Goal: Information Seeking & Learning: Learn about a topic

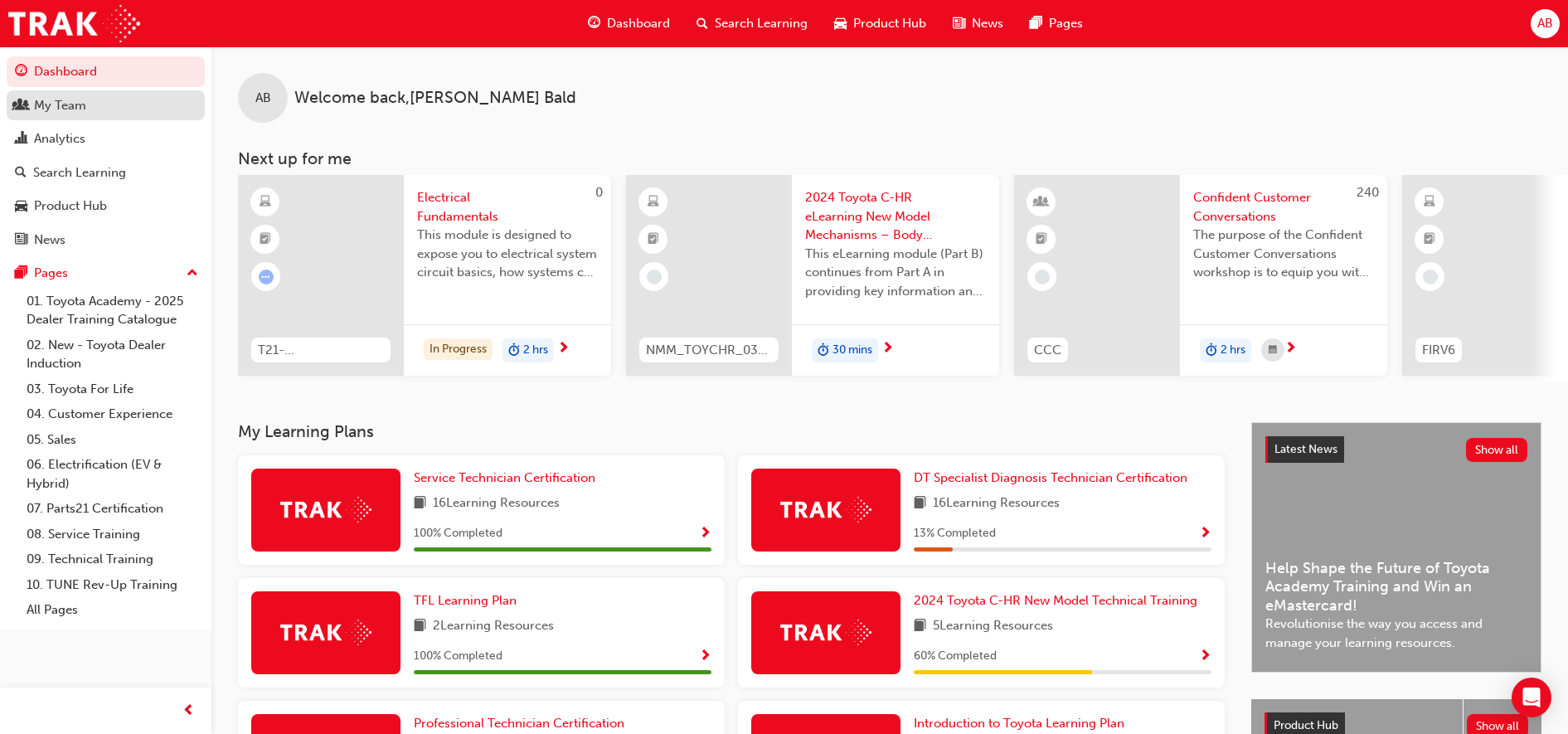
click at [73, 109] on div "My Team" at bounding box center [60, 106] width 52 height 19
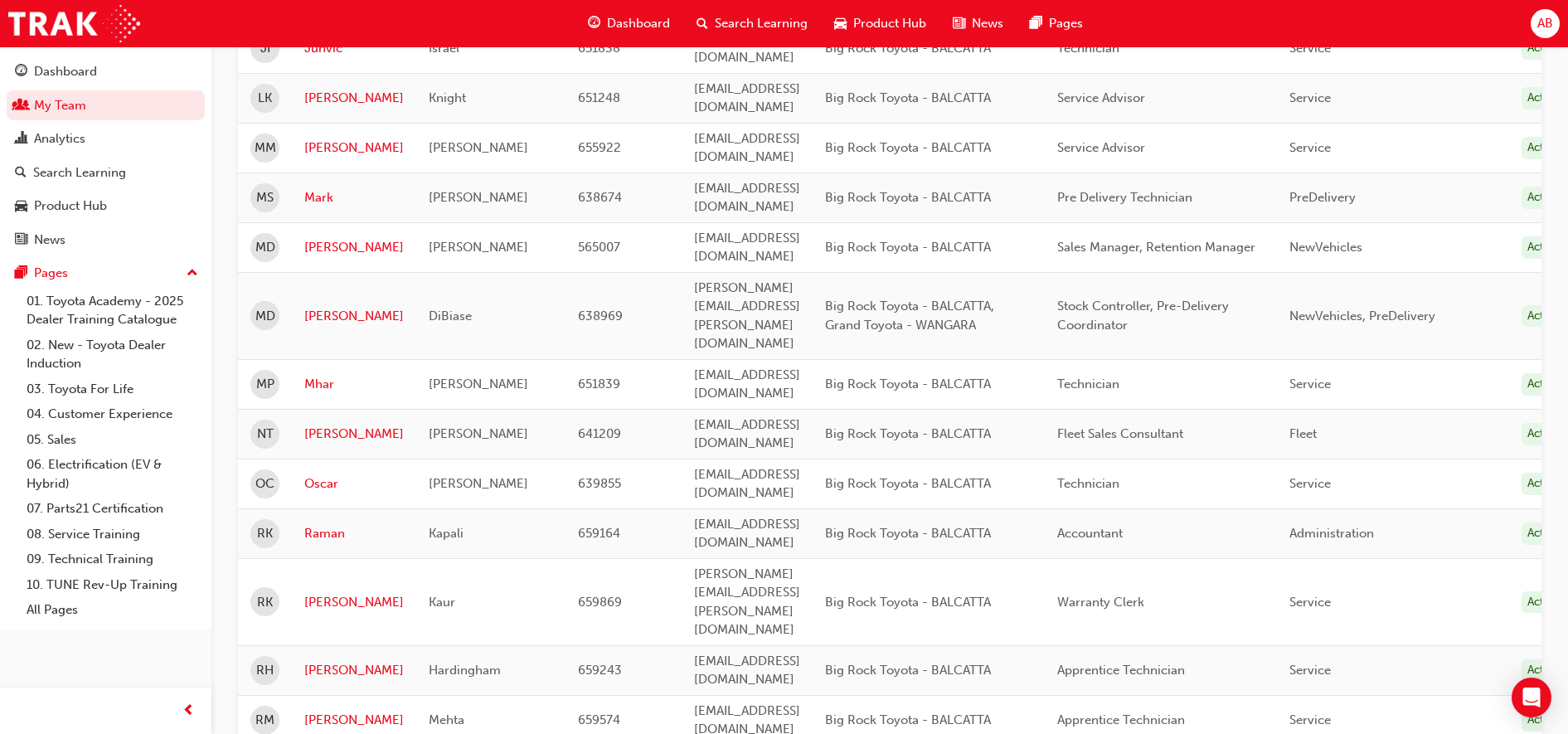
scroll to position [1927, 0]
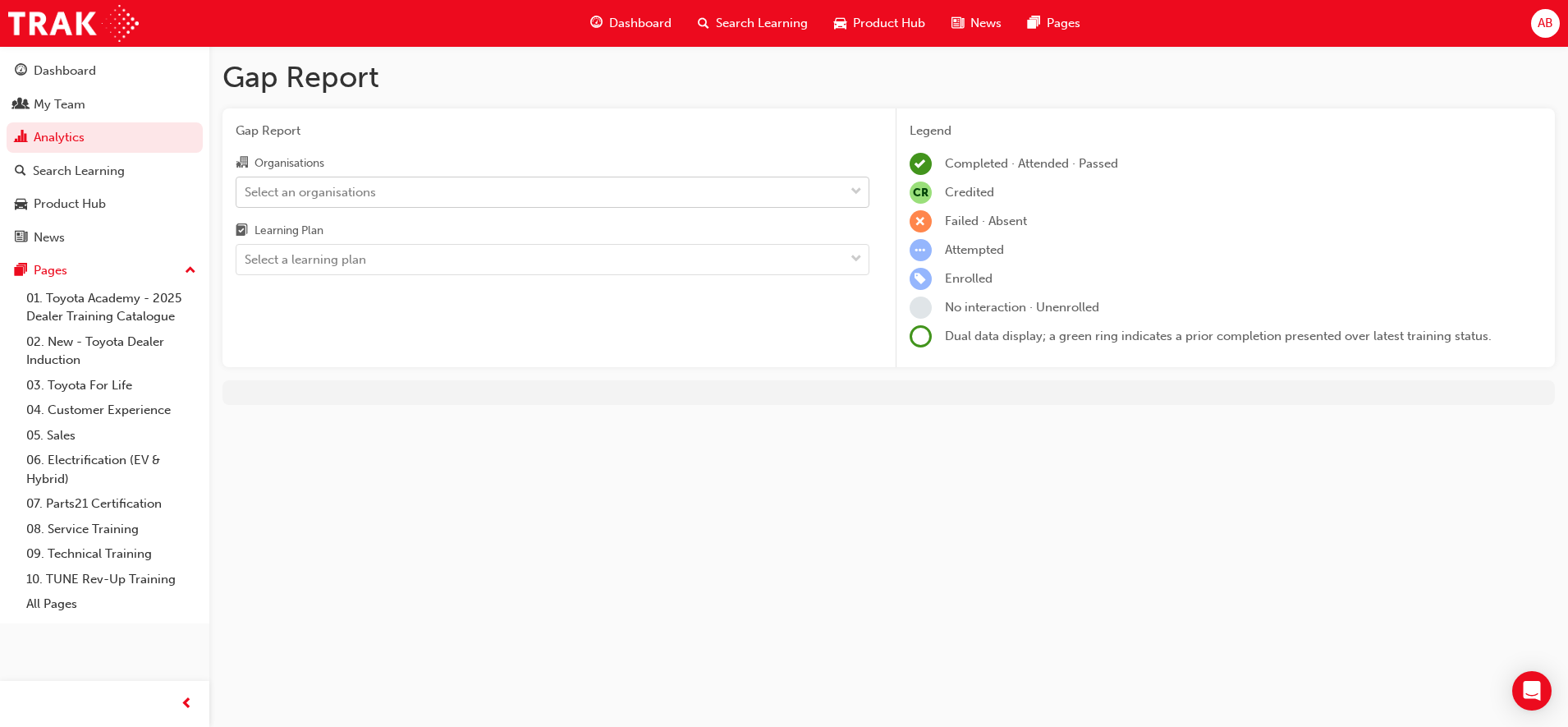
click at [463, 187] on div "Select an organisations" at bounding box center [540, 191] width 607 height 29
click at [246, 187] on input "Organisations Select an organisations" at bounding box center [245, 191] width 2 height 14
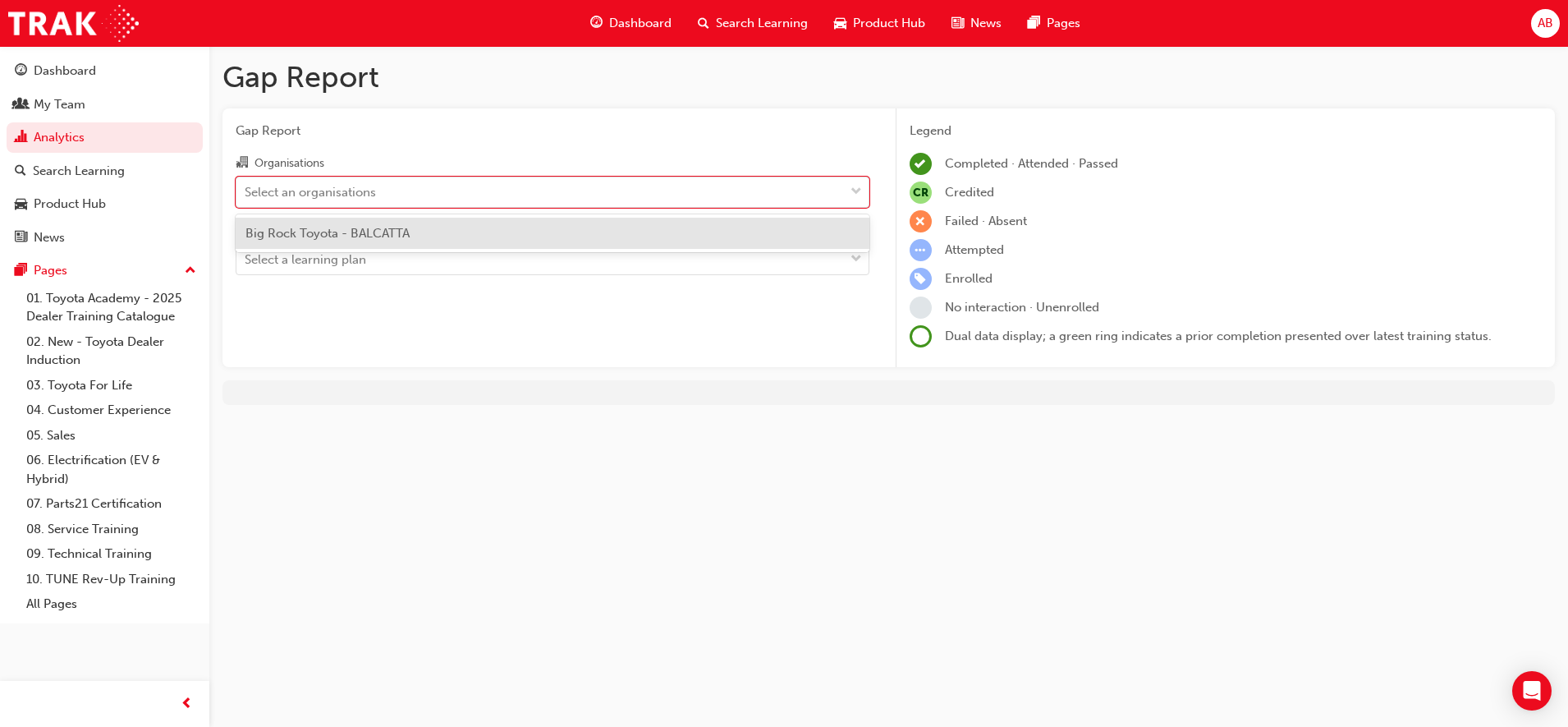
click at [390, 232] on span "Big Rock Toyota - BALCATTA" at bounding box center [327, 233] width 165 height 15
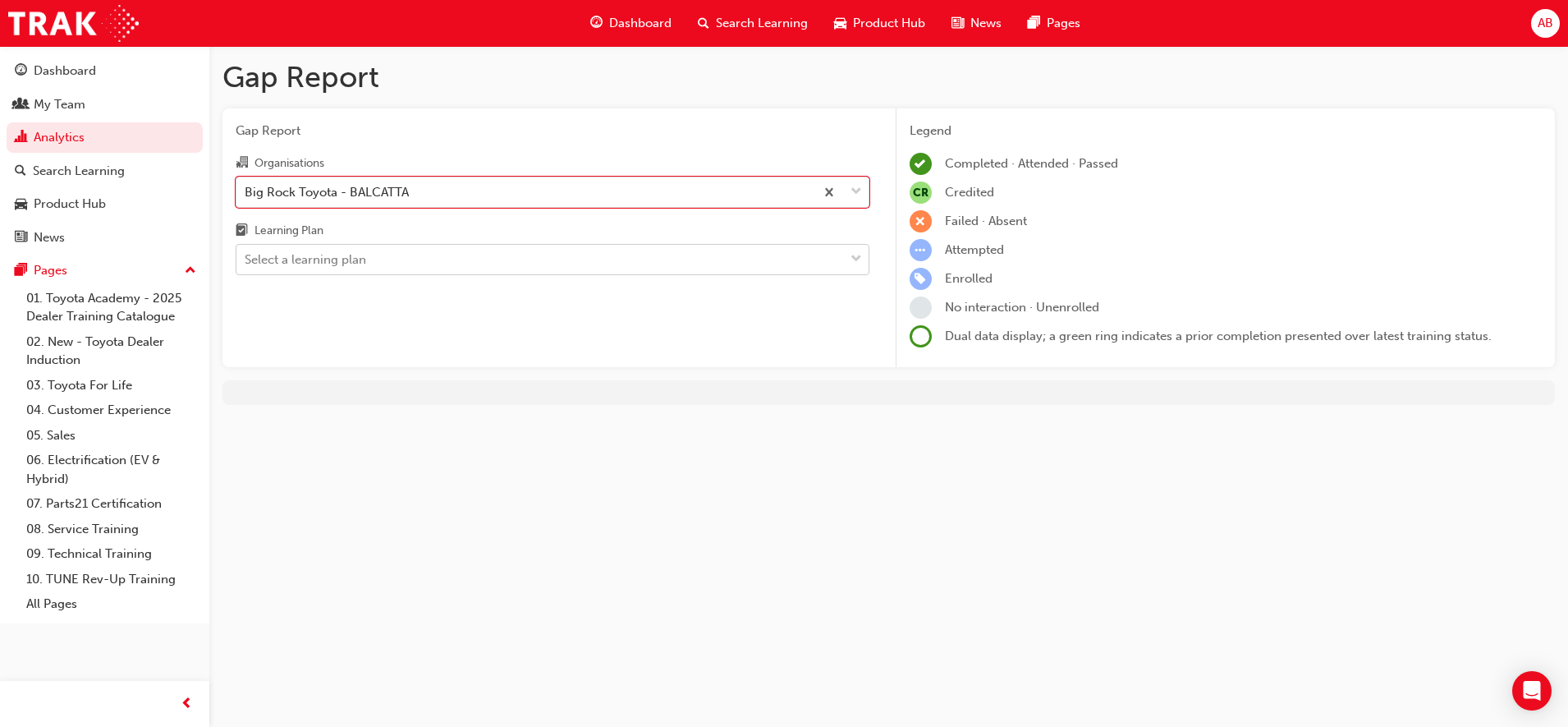
click at [362, 256] on div "Select a learning plan" at bounding box center [305, 260] width 121 height 19
click at [246, 256] on input "Learning Plan Select a learning plan" at bounding box center [245, 259] width 2 height 14
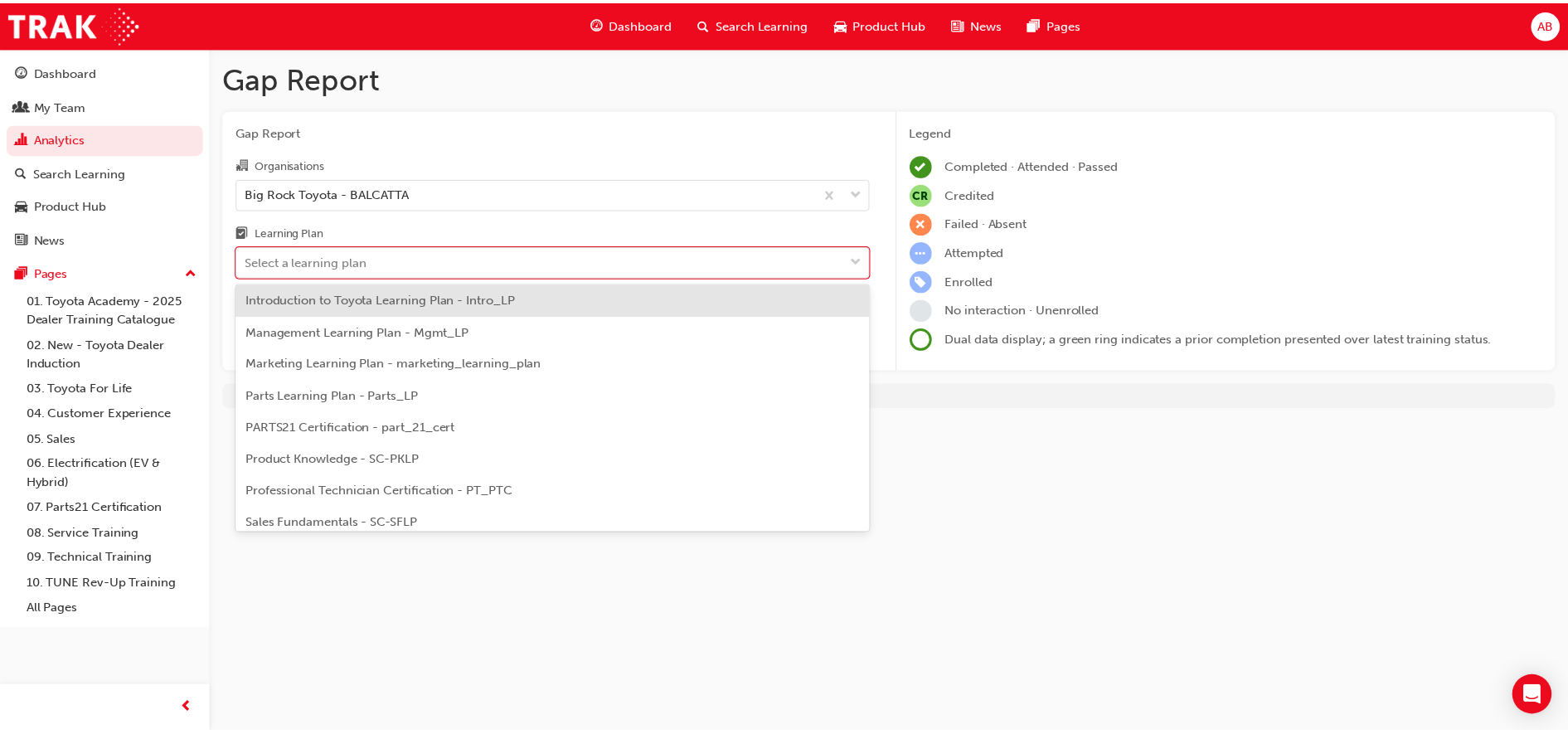
scroll to position [415, 0]
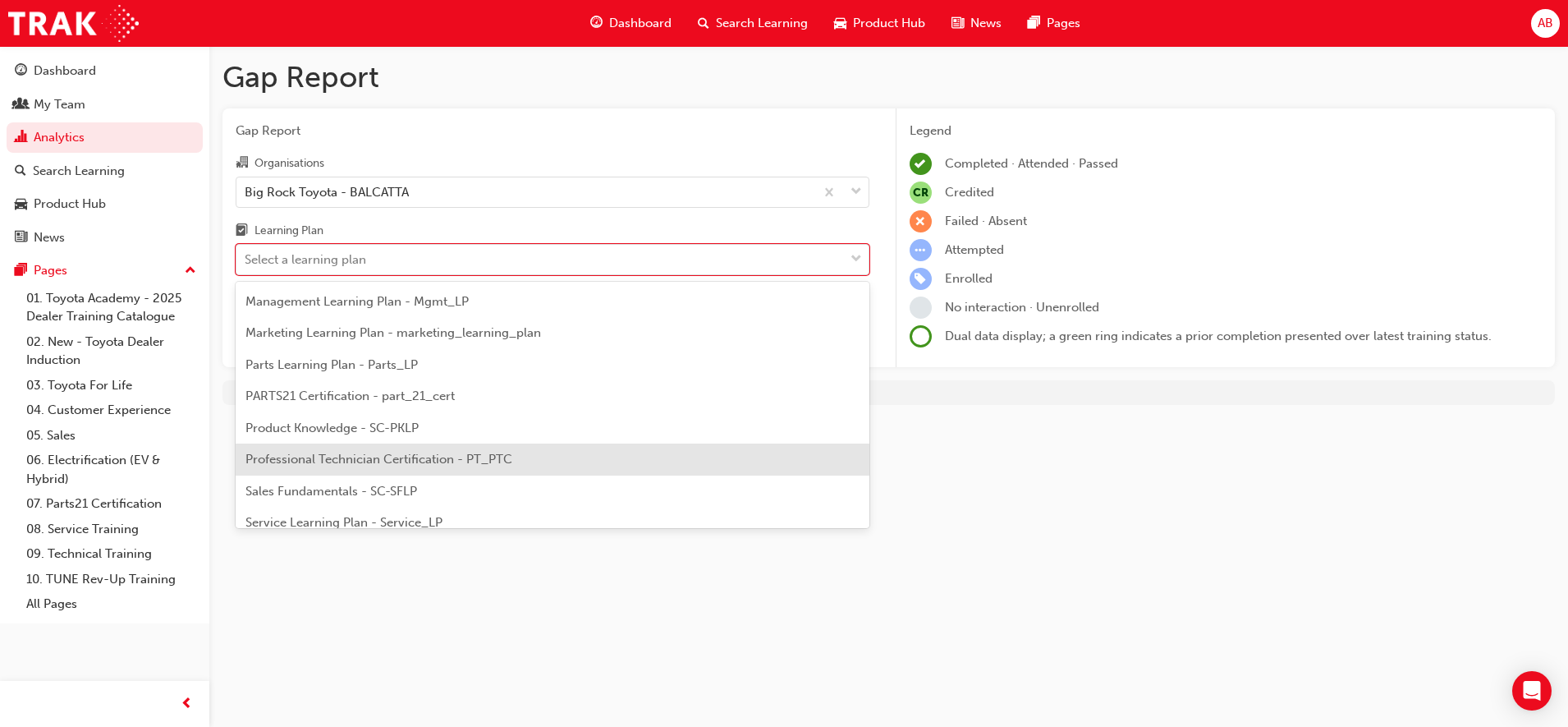
click at [335, 450] on div "Professional Technician Certification - PT_PTC" at bounding box center [553, 459] width 634 height 32
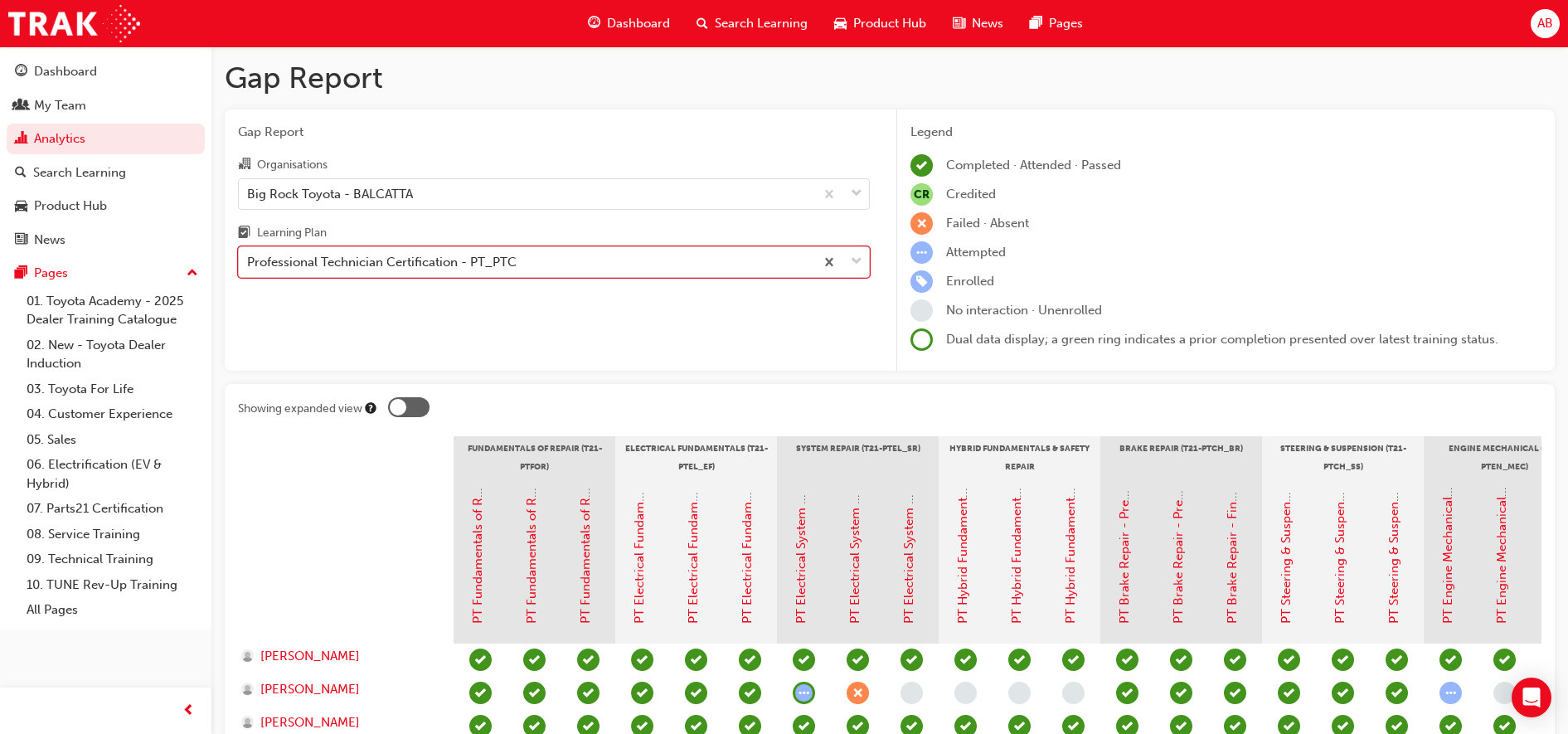
click at [578, 262] on div "Professional Technician Certification - PT_PTC" at bounding box center [527, 262] width 576 height 29
click at [248, 262] on input "Learning Plan option Professional Technician Certification - PT_PTC, selected. …" at bounding box center [248, 262] width 2 height 14
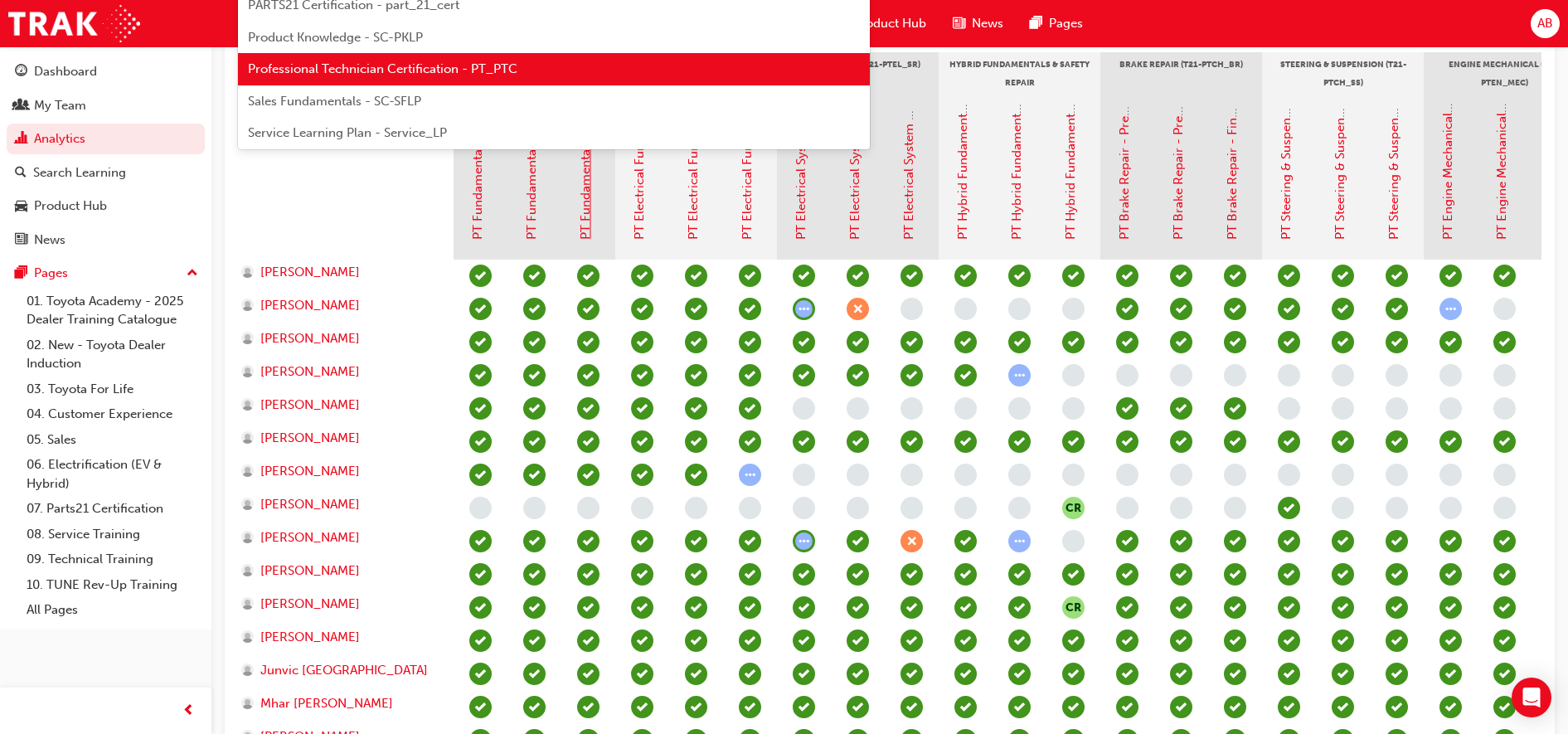
scroll to position [622, 0]
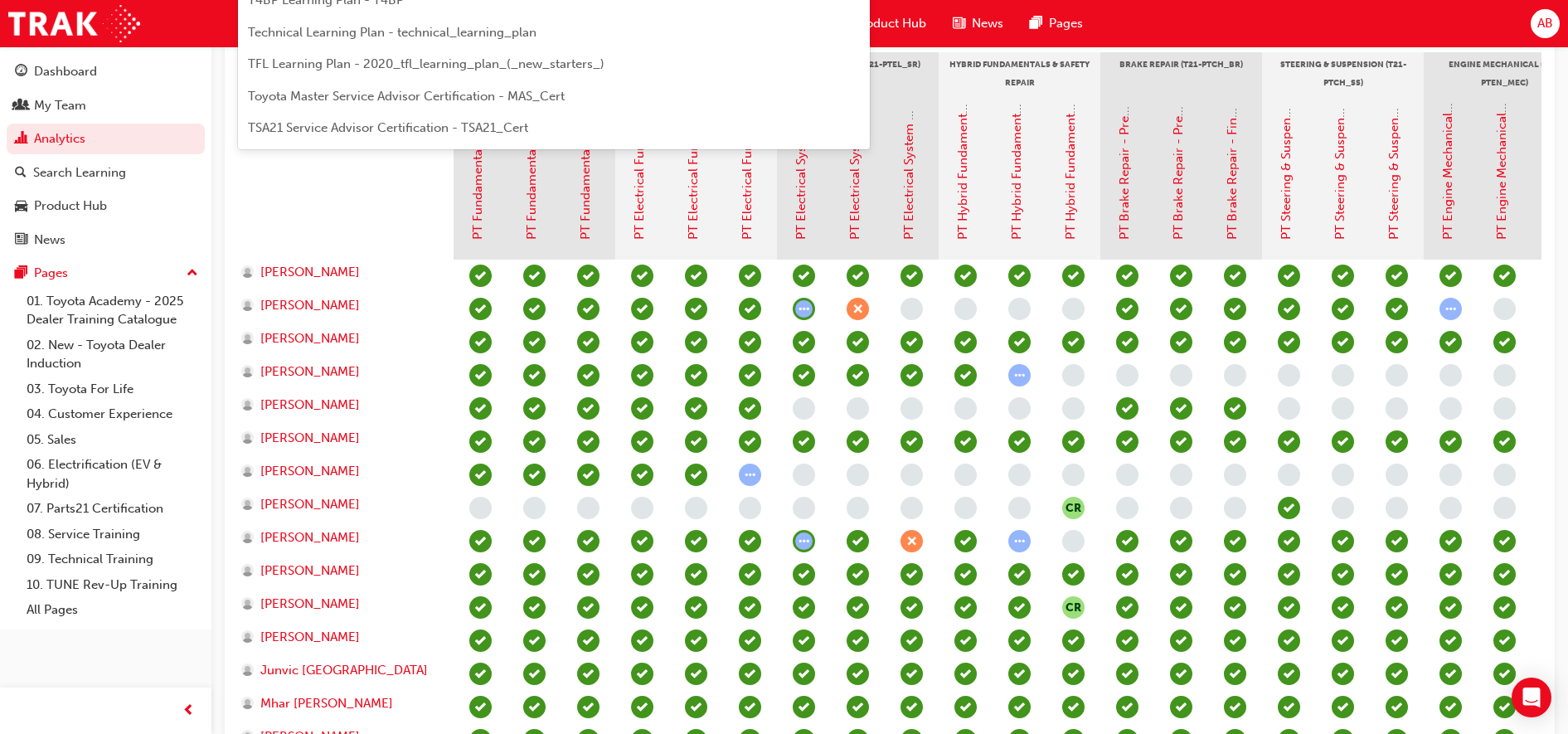
click at [371, 216] on div at bounding box center [346, 177] width 215 height 166
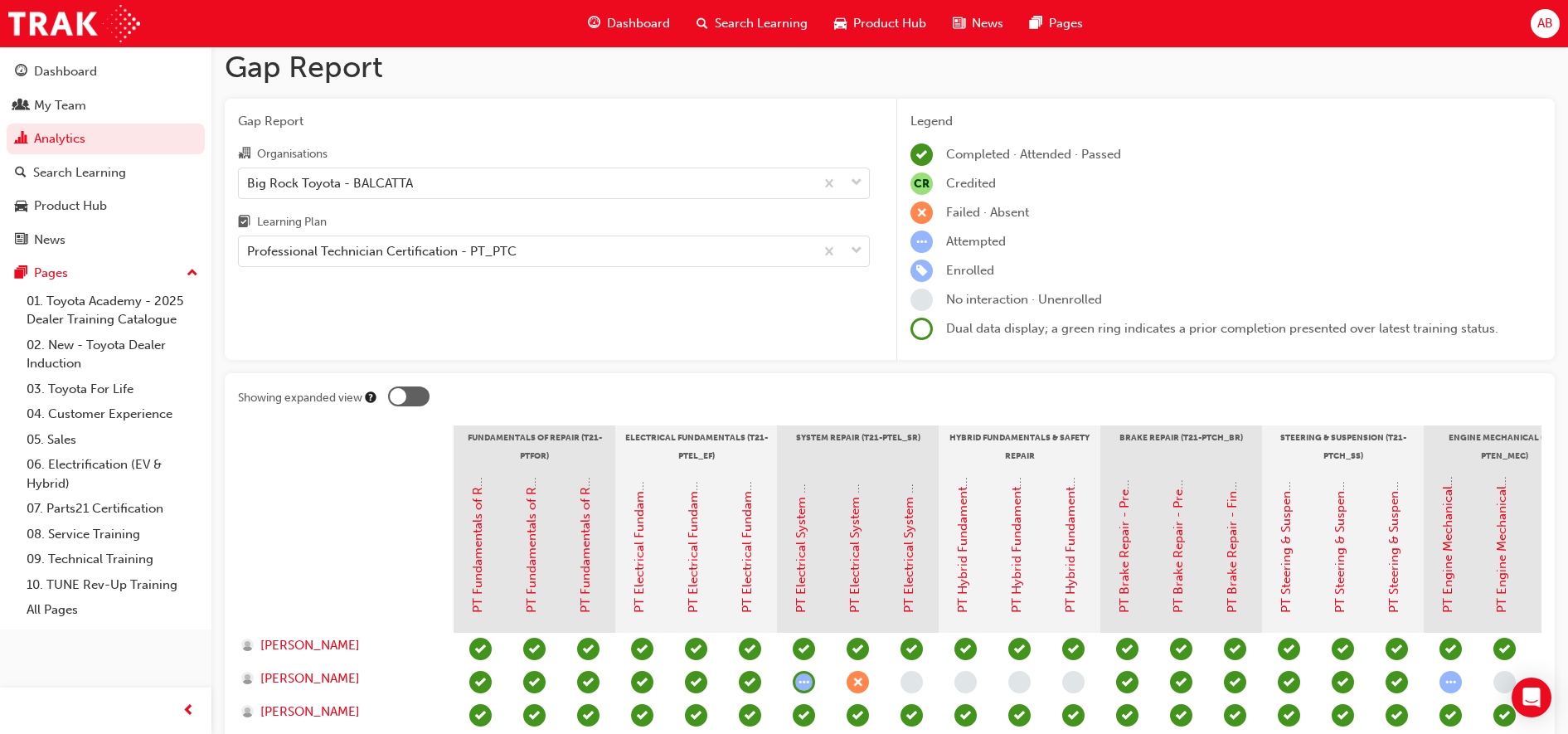
scroll to position [0, 0]
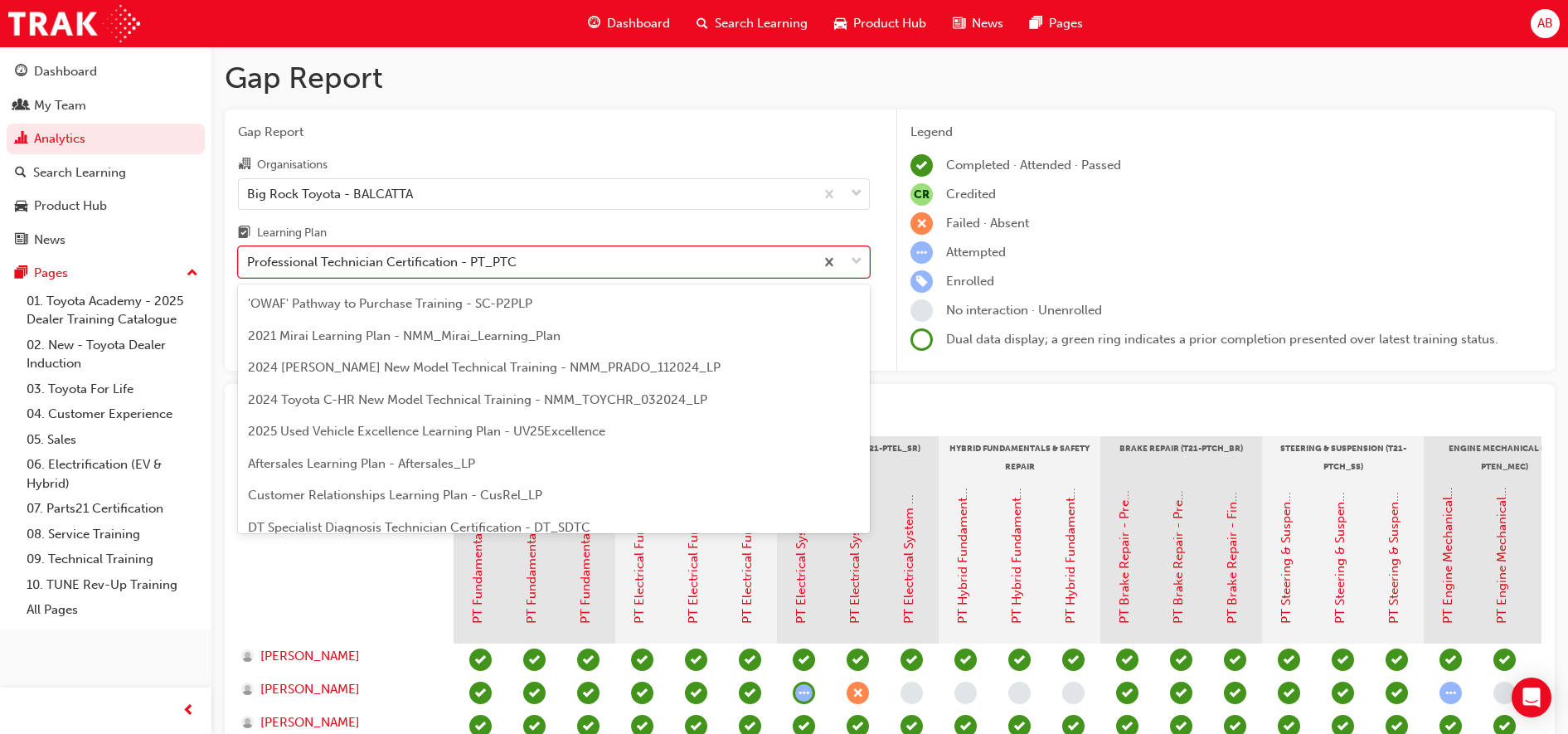
click at [567, 263] on div "Professional Technician Certification - PT_PTC" at bounding box center [527, 262] width 576 height 29
click at [248, 263] on input "Learning Plan option Professional Technician Certification - PT_PTC, selected. …" at bounding box center [248, 262] width 2 height 14
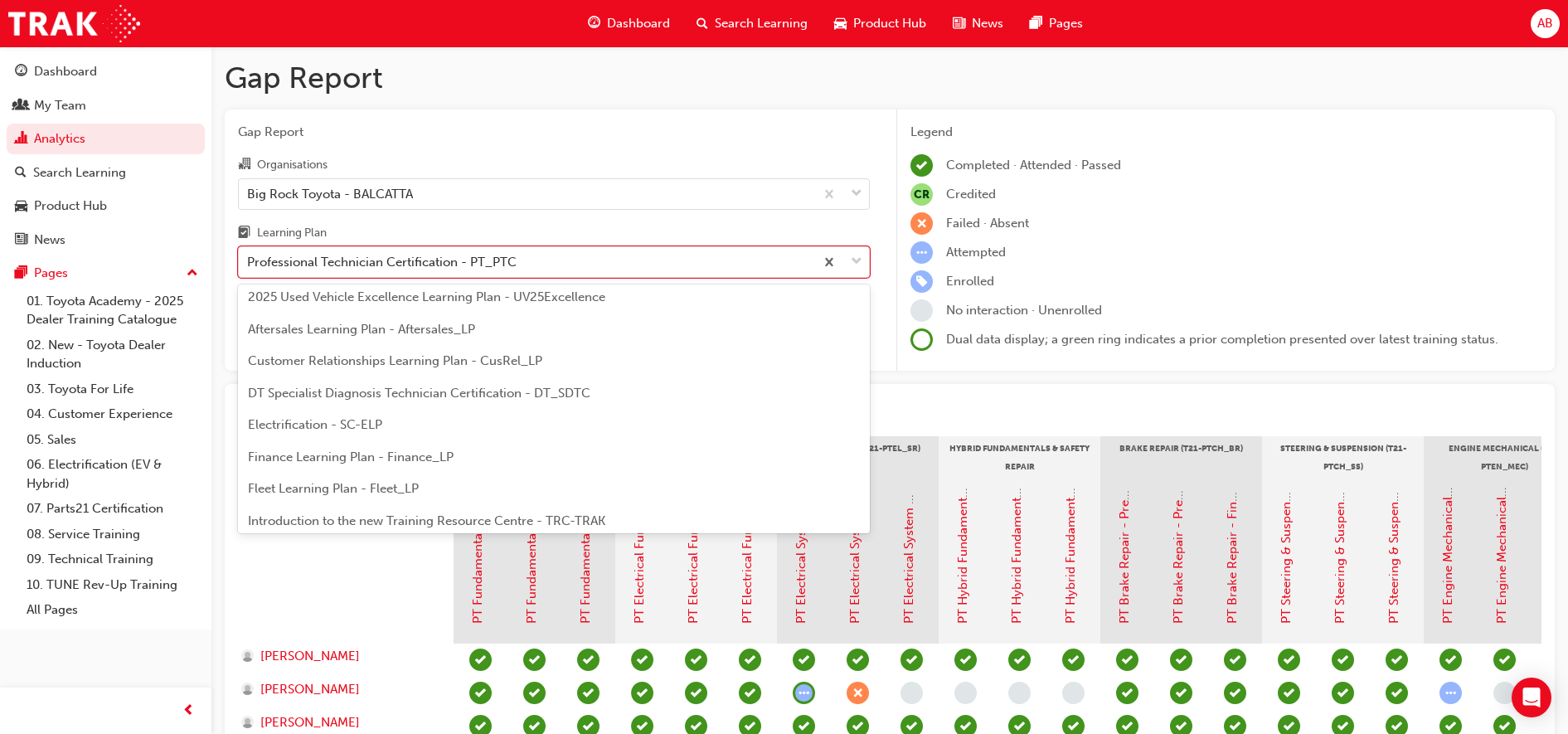
scroll to position [165, 0]
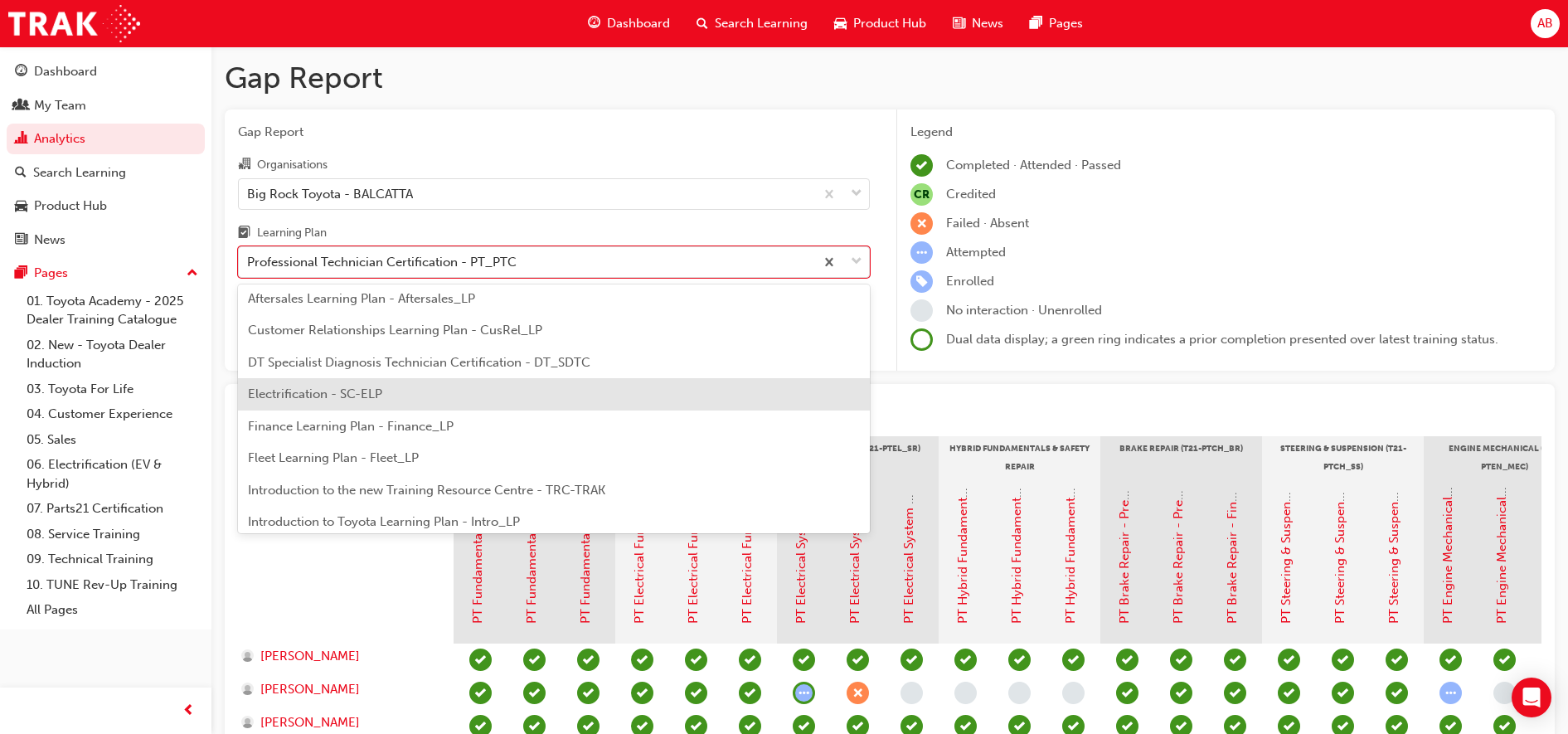
click at [322, 397] on span "Electrification - SC-ELP" at bounding box center [315, 394] width 135 height 15
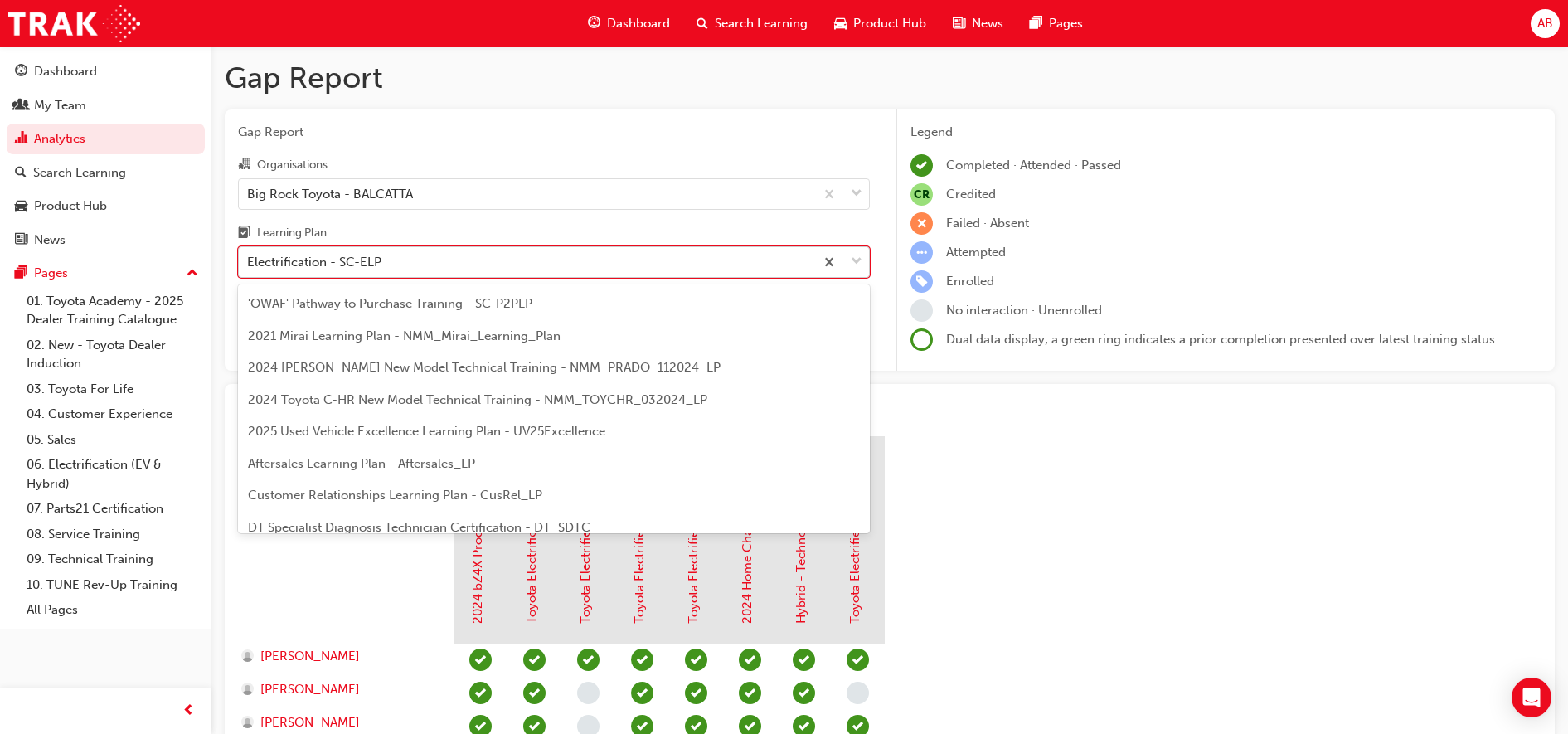
click at [453, 269] on div "Electrification - SC-ELP" at bounding box center [527, 262] width 576 height 29
click at [248, 269] on input "Learning Plan option Electrification - SC-ELP, selected. option Electrification…" at bounding box center [248, 262] width 2 height 14
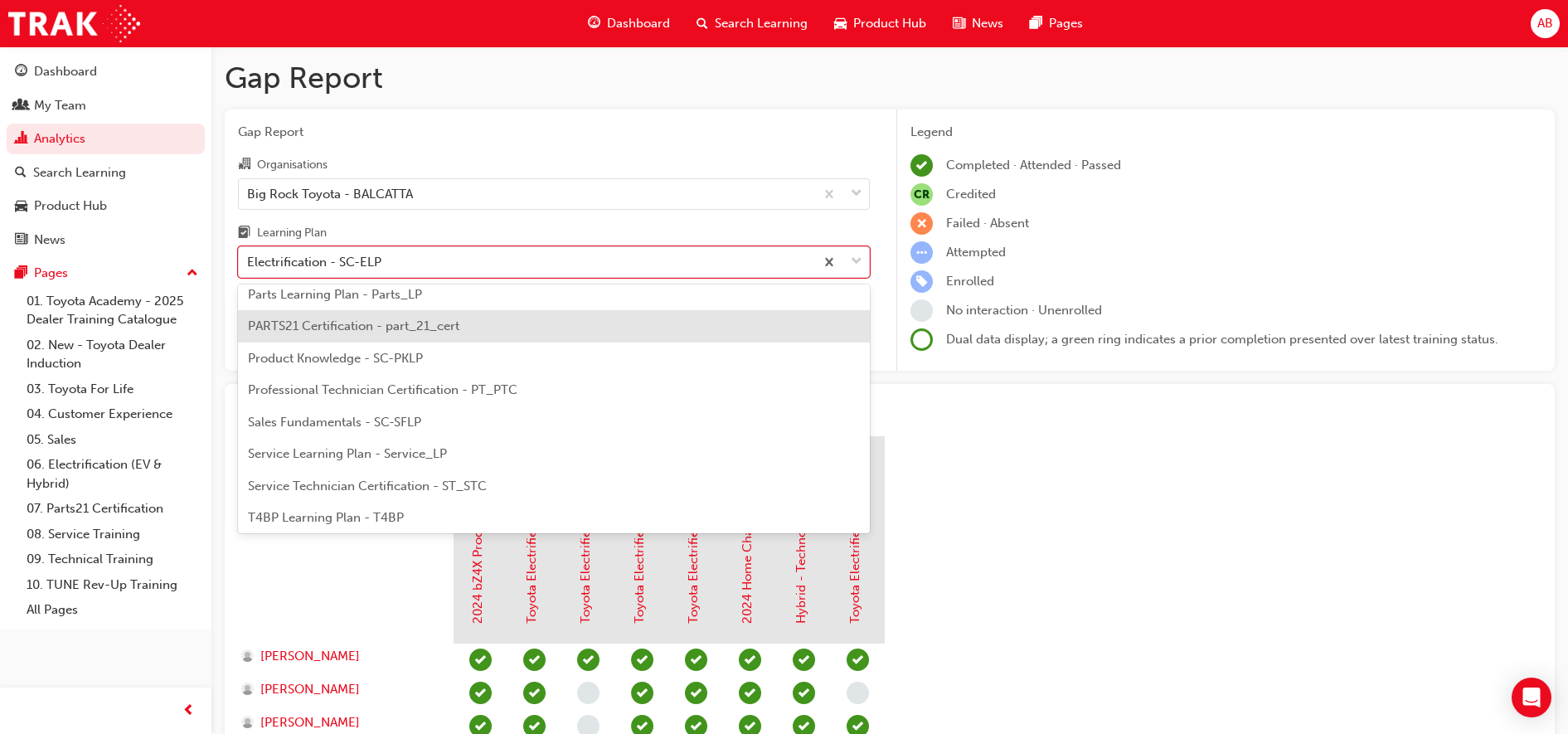
scroll to position [518, 0]
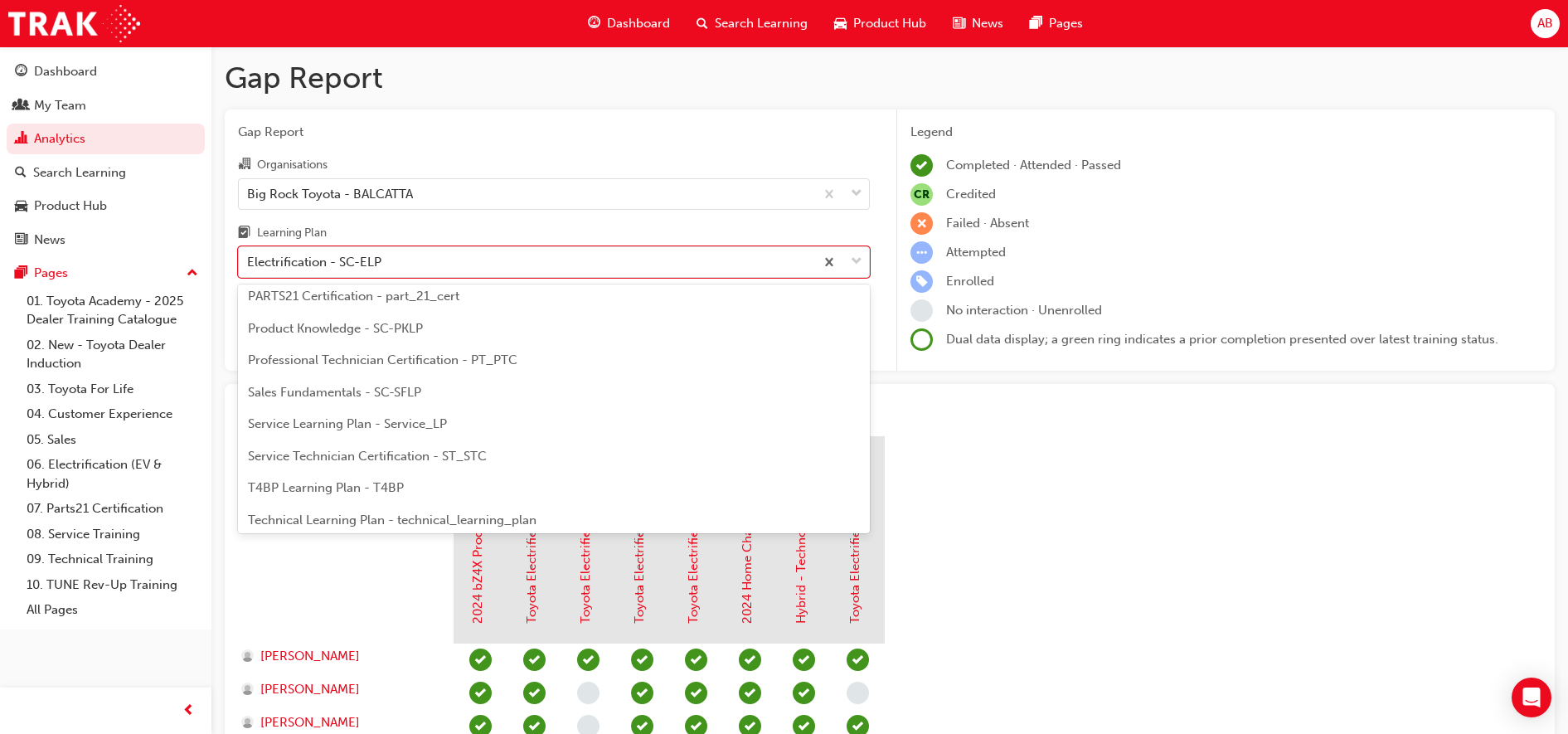
click at [310, 454] on span "Service Technician Certification - ST_STC" at bounding box center [367, 456] width 239 height 15
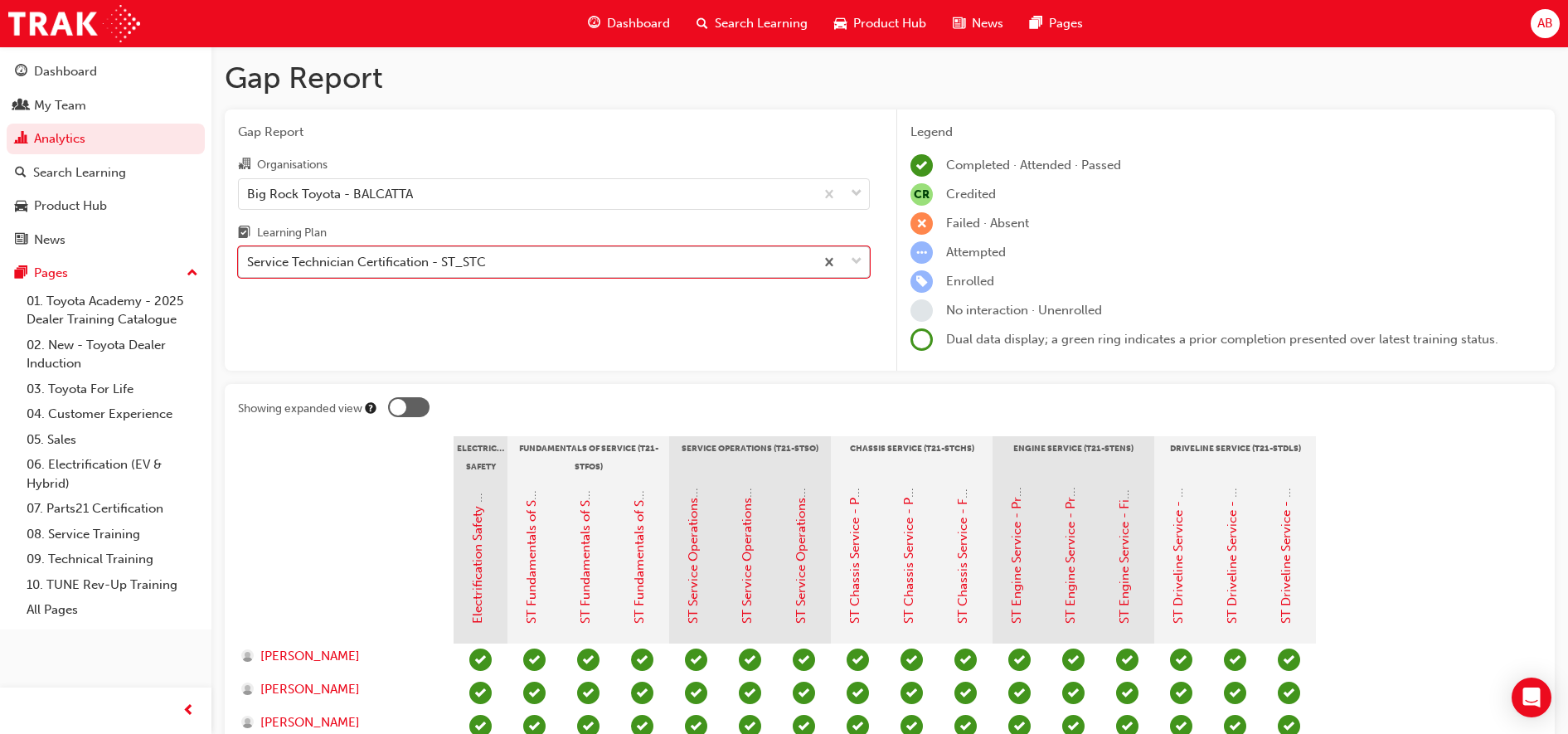
click at [632, 277] on div "Service Technician Certification - ST_STC" at bounding box center [554, 262] width 632 height 31
click at [248, 269] on input "Learning Plan option Service Technician Certification - ST_STC, selected. 0 res…" at bounding box center [248, 262] width 2 height 14
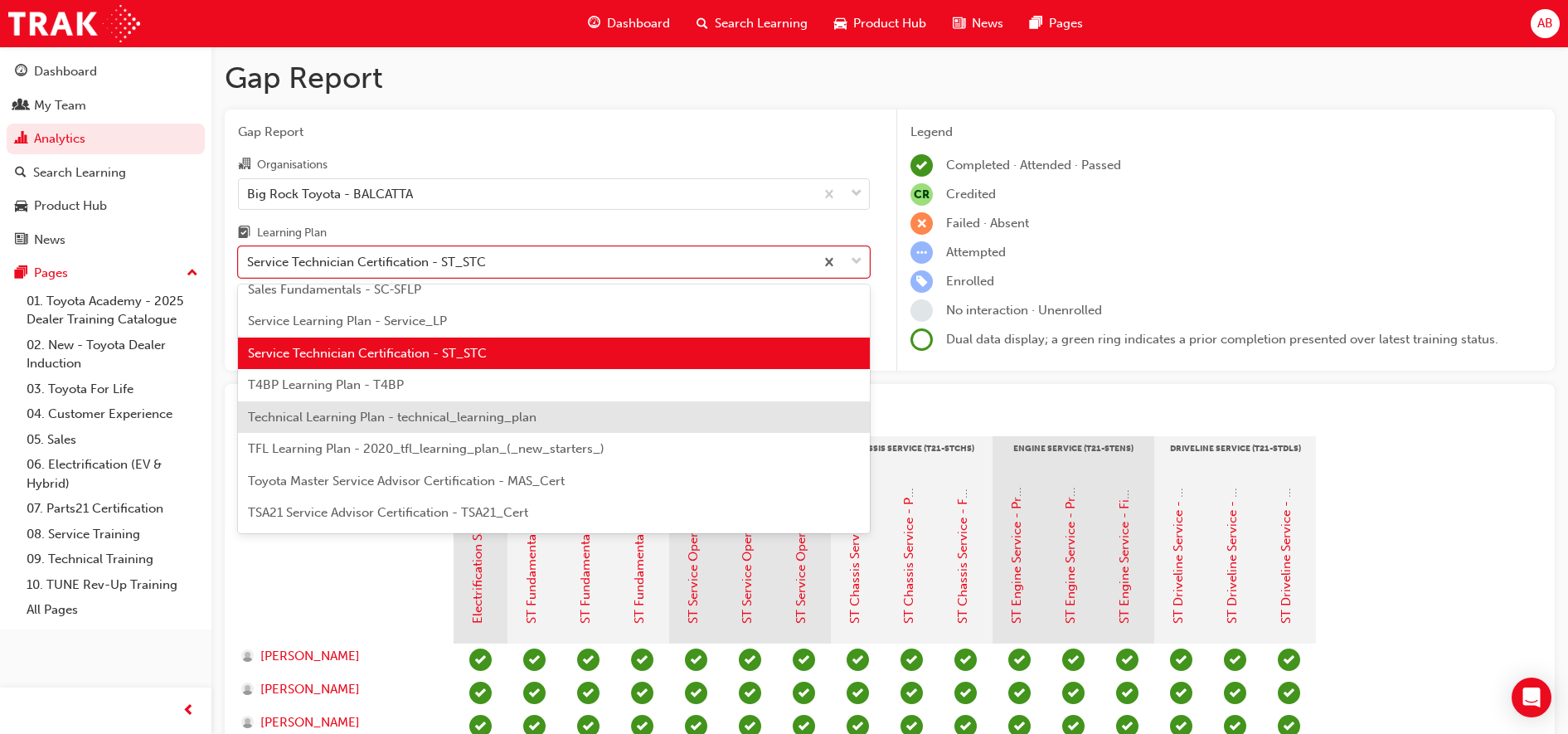
scroll to position [622, 0]
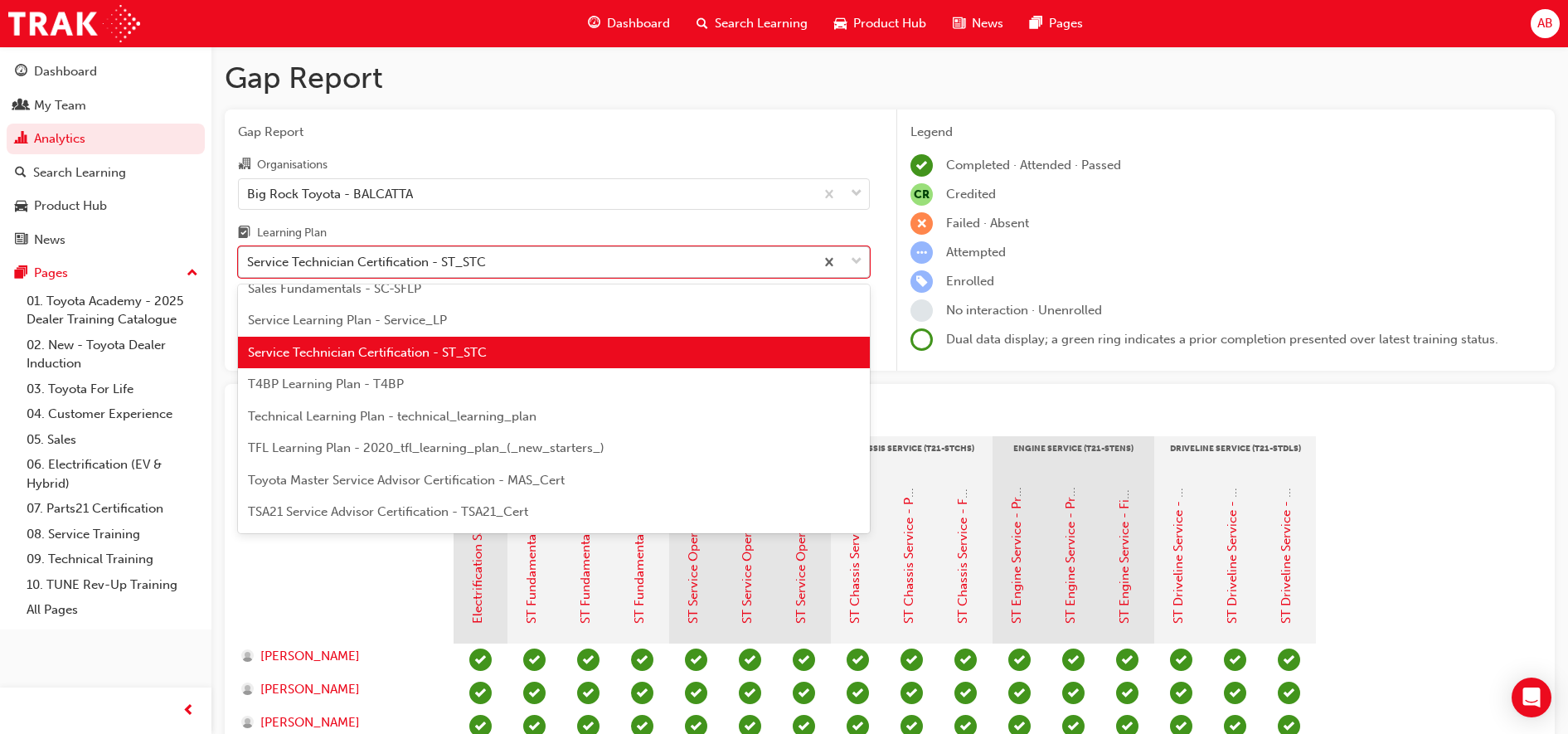
click at [388, 256] on div "Service Technician Certification - ST_STC" at bounding box center [366, 262] width 239 height 19
click at [248, 256] on input "Learning Plan option Service Technician Certification - ST_STC, selected. optio…" at bounding box center [248, 262] width 2 height 14
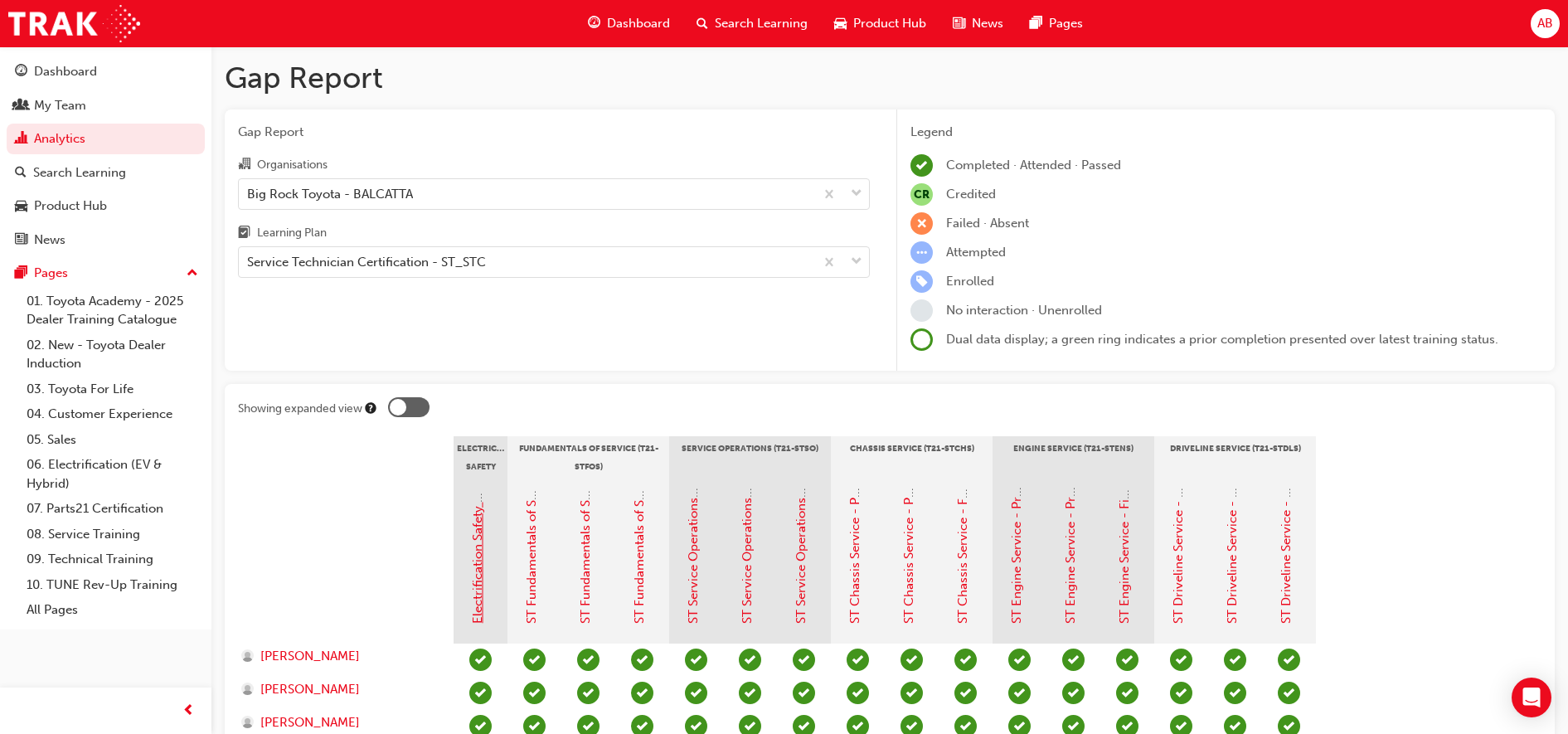
click at [479, 566] on link "Electrification Safety Module" at bounding box center [477, 542] width 15 height 164
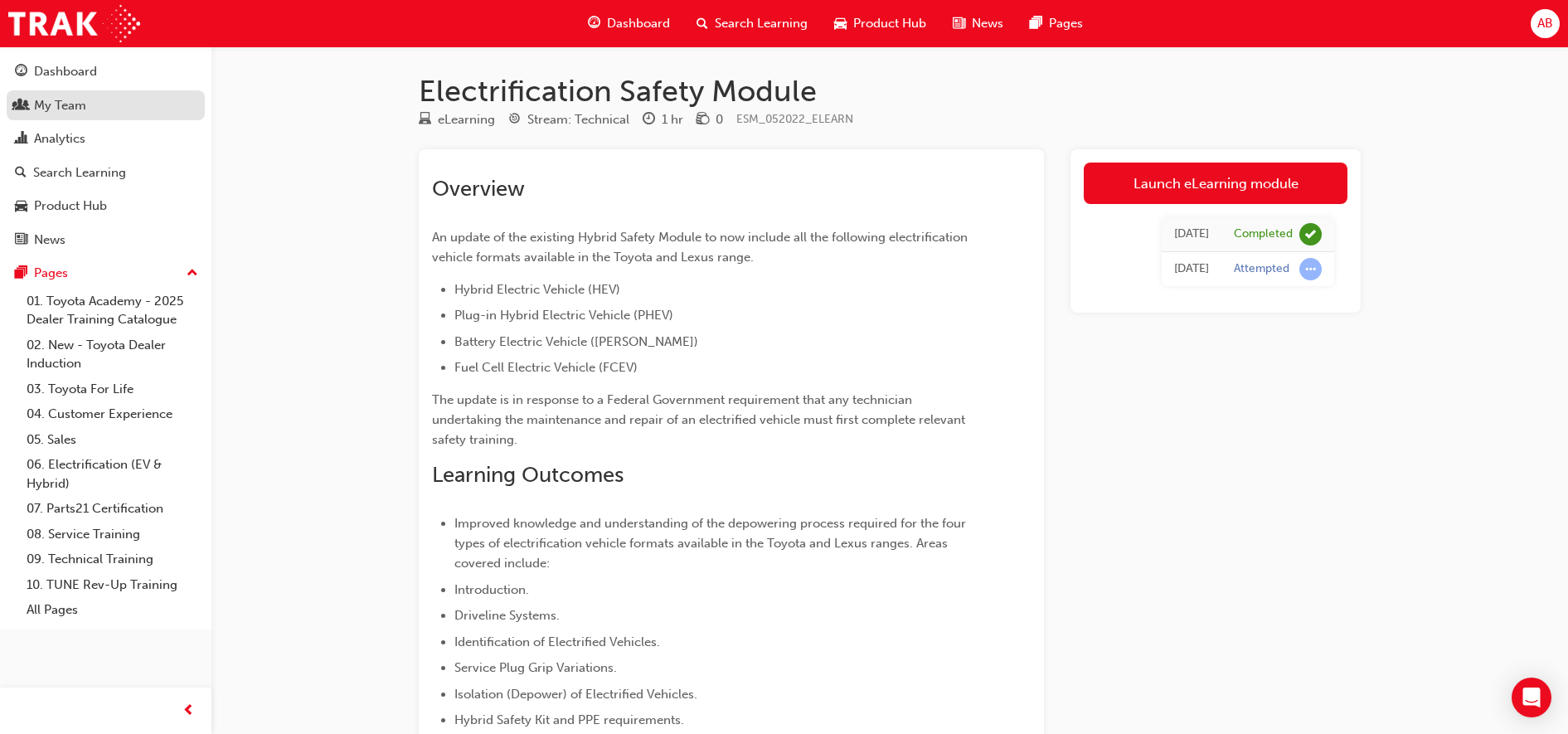
click at [60, 107] on div "My Team" at bounding box center [60, 106] width 52 height 19
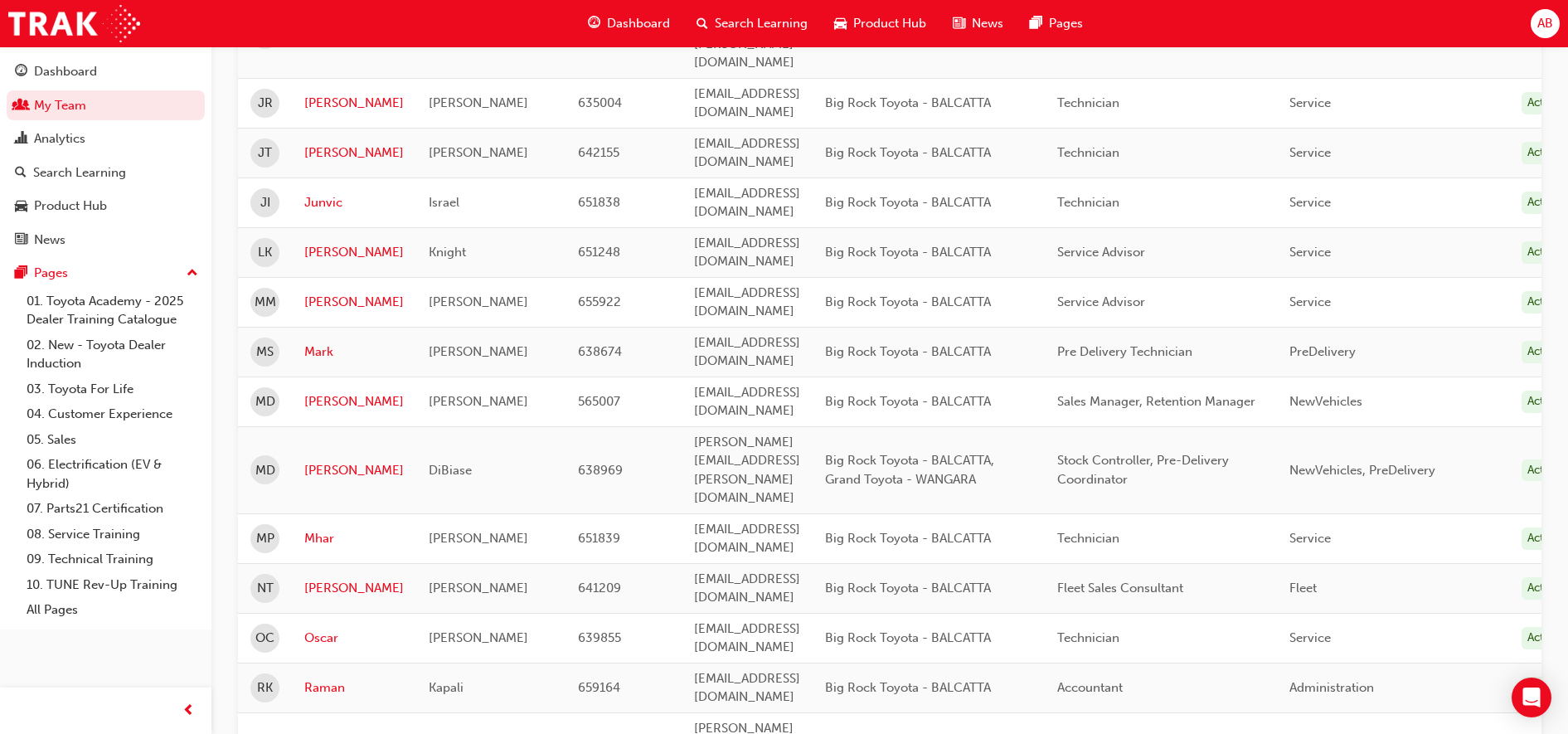
scroll to position [1927, 0]
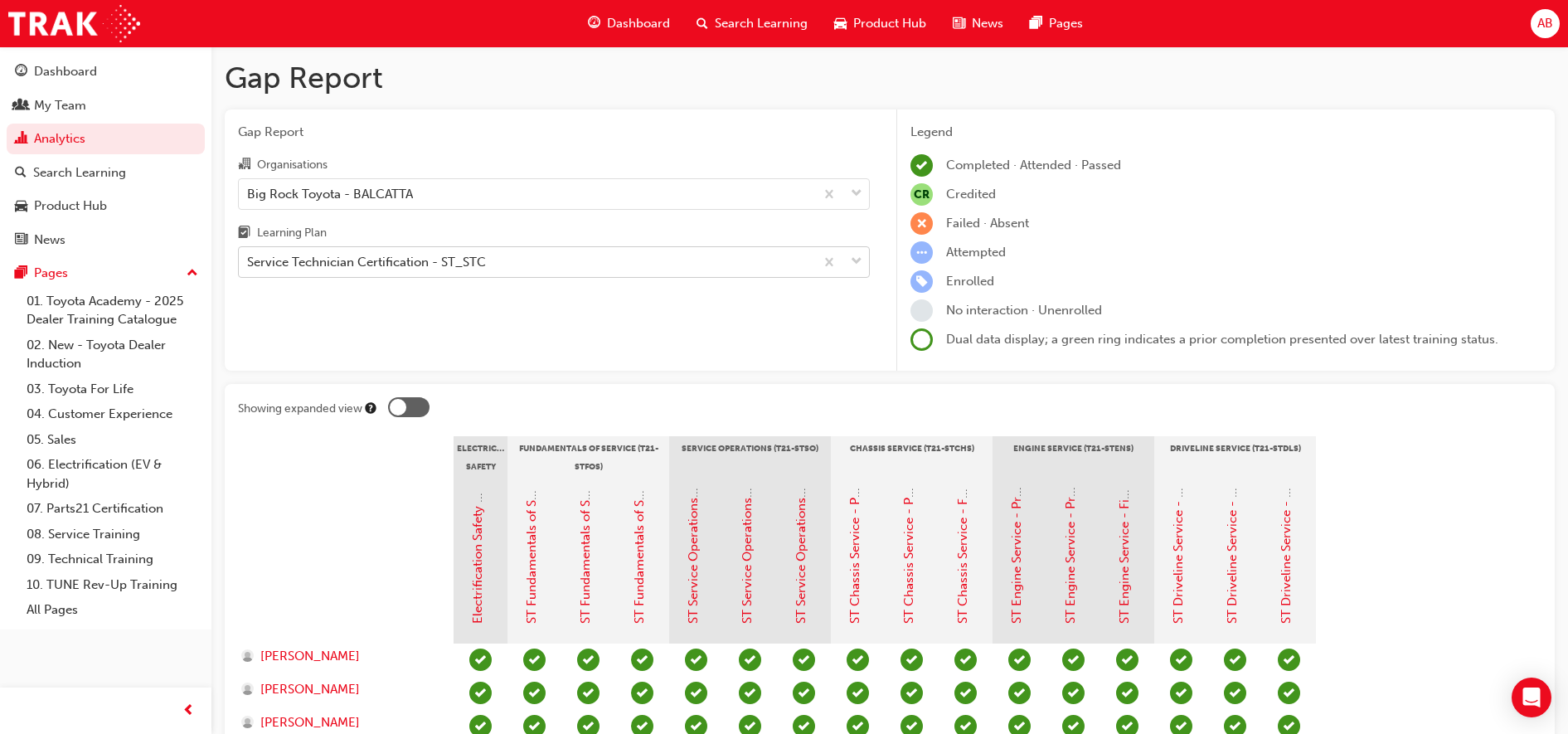
click at [531, 269] on div "Service Technician Certification - ST_STC" at bounding box center [527, 262] width 576 height 29
click at [248, 269] on input "Learning Plan Service Technician Certification - ST_STC" at bounding box center [248, 262] width 2 height 14
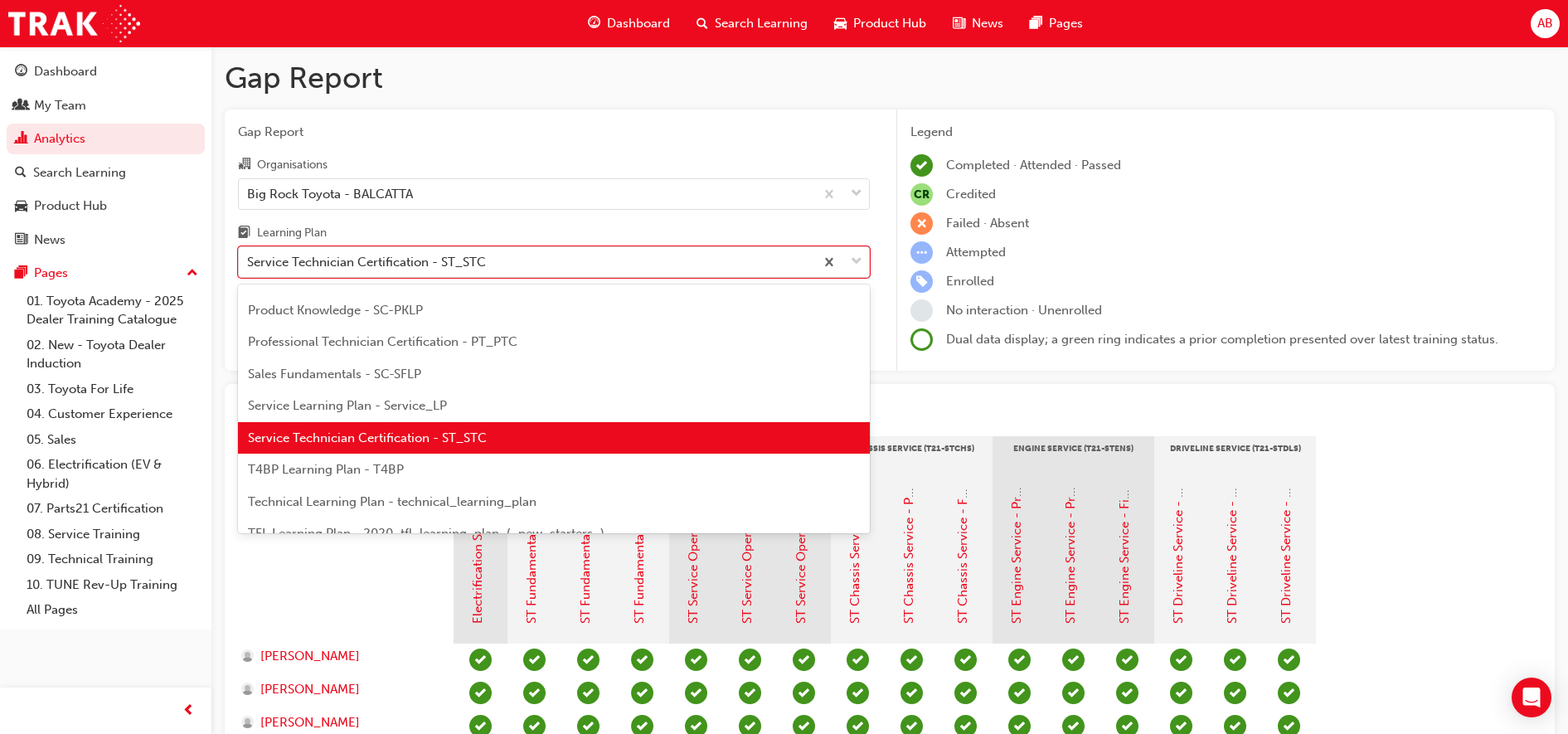
scroll to position [508, 0]
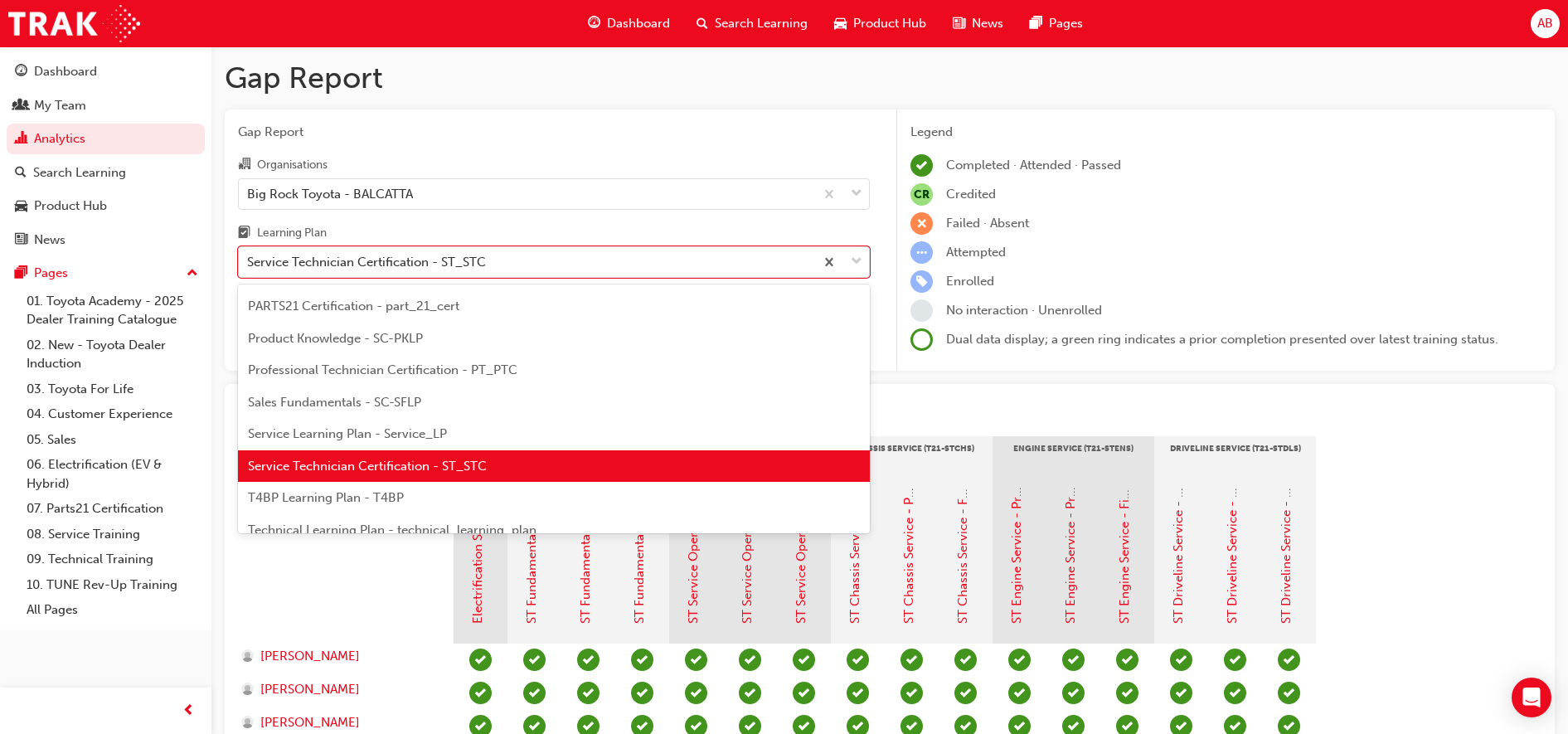
click at [340, 369] on span "Professional Technician Certification - PT_PTC" at bounding box center [382, 369] width 270 height 15
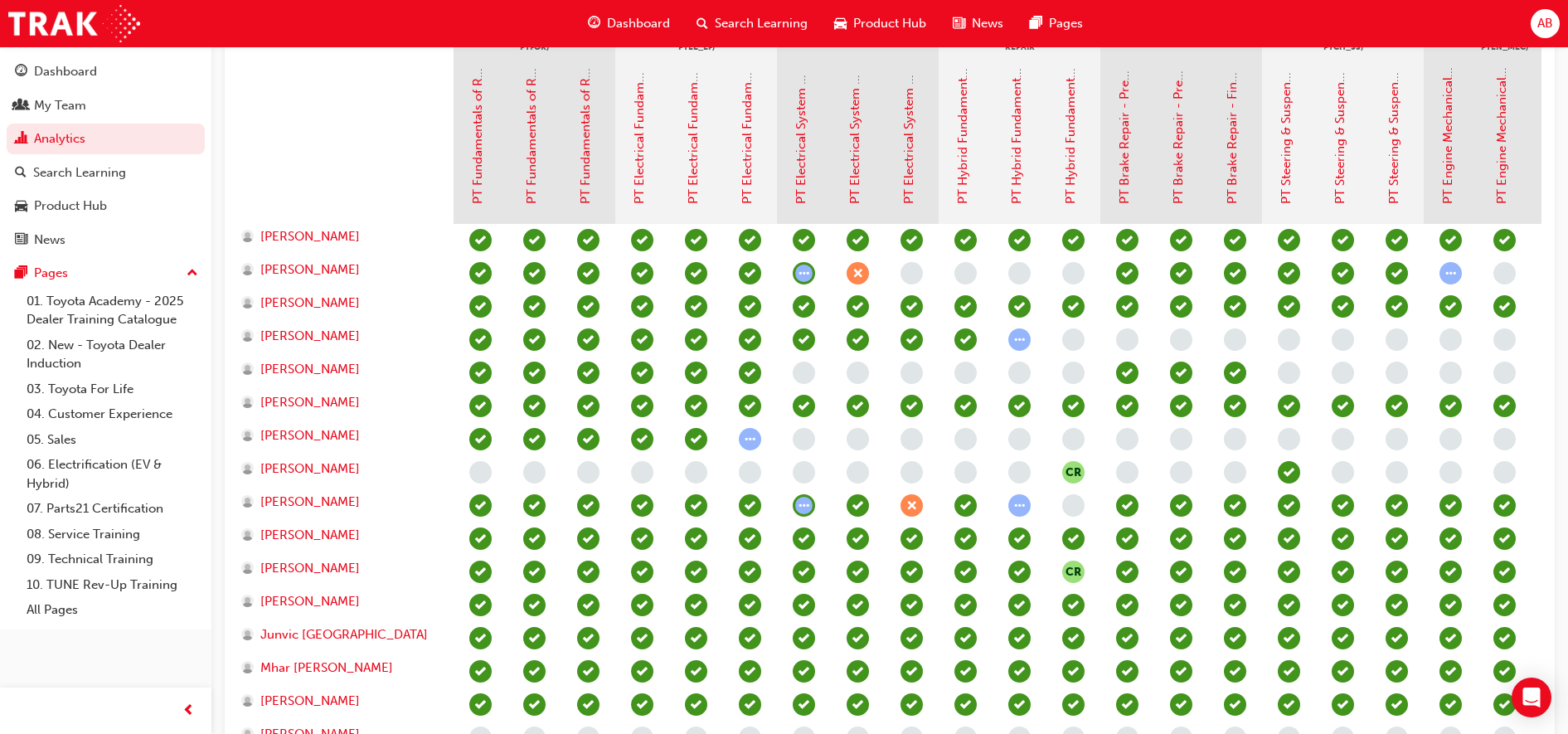
scroll to position [311, 0]
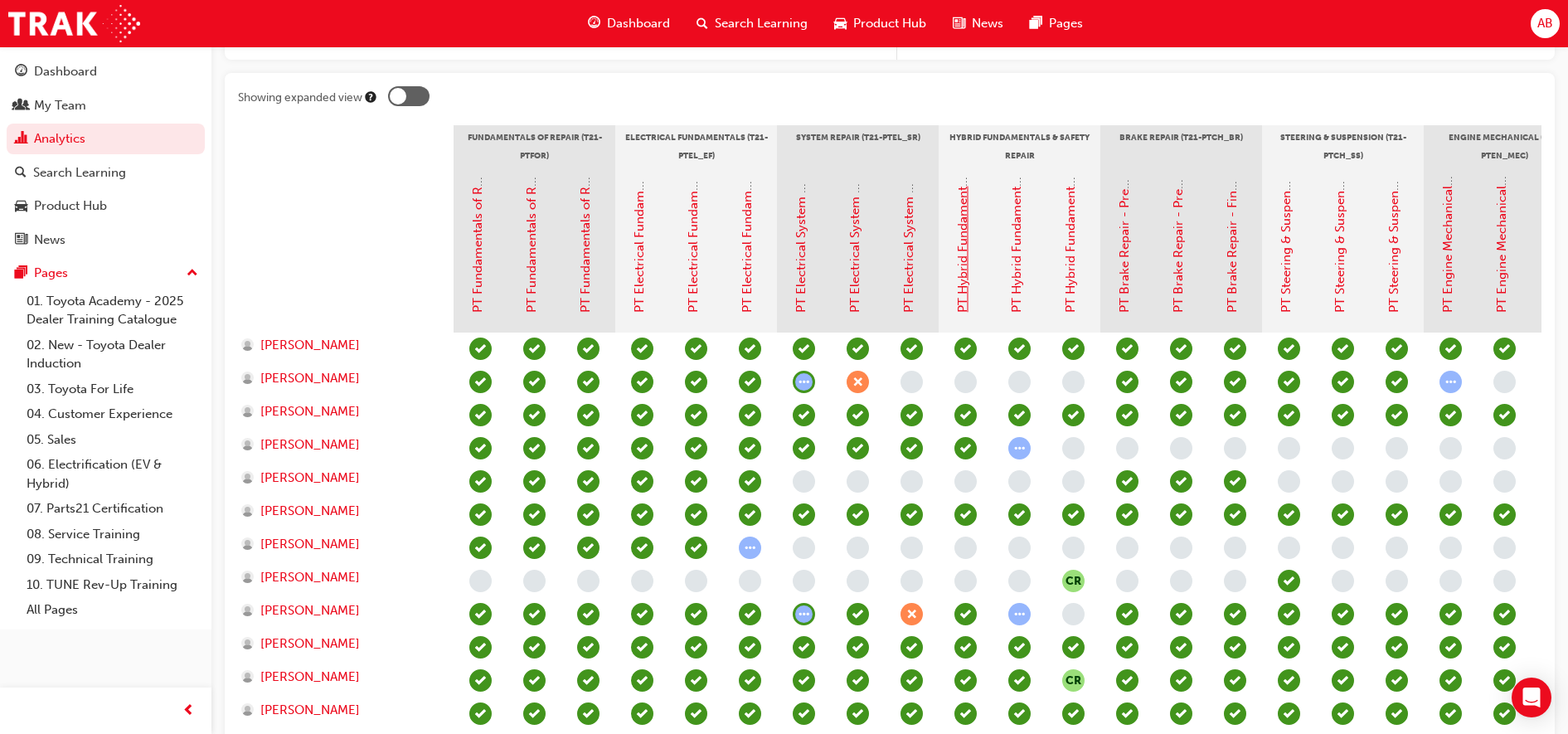
click at [964, 266] on link "PT Hybrid Fundamentals & Safety Repair - Pre-Read" at bounding box center [962, 163] width 15 height 298
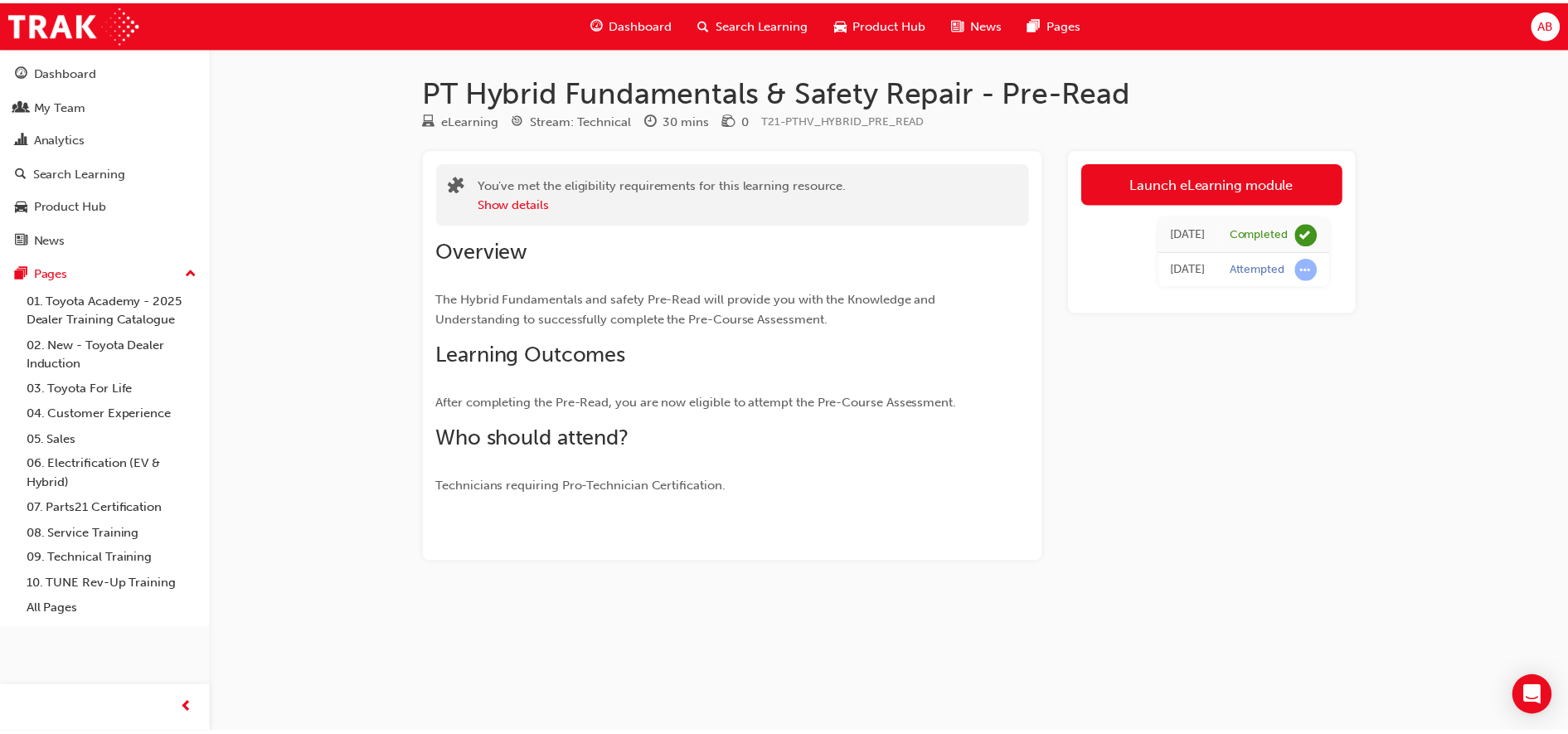
scroll to position [311, 0]
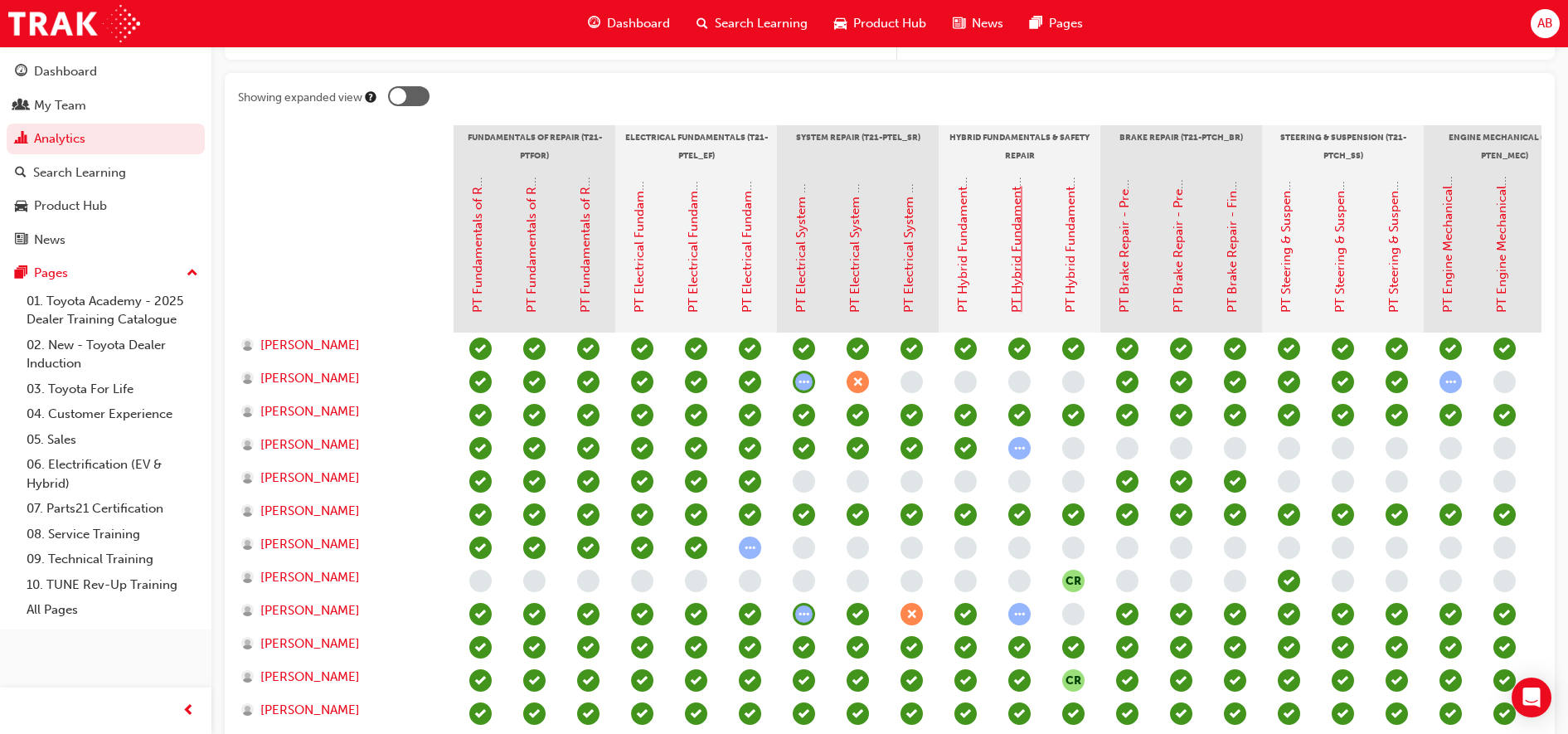
click at [1018, 268] on link "PT Hybrid Fundamentals & Safety Repair – Pre-Course Assessment" at bounding box center [1016, 121] width 15 height 385
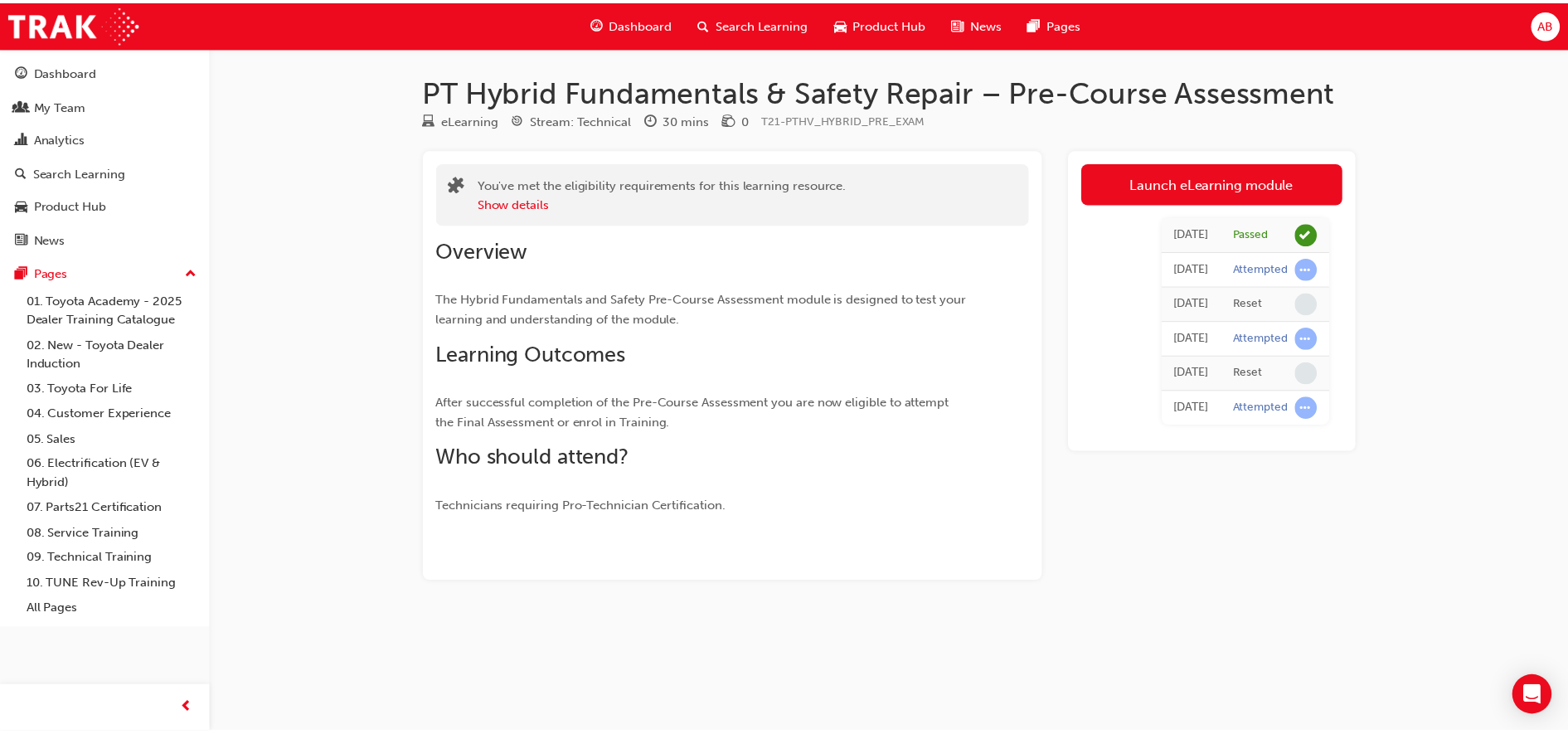
scroll to position [311, 0]
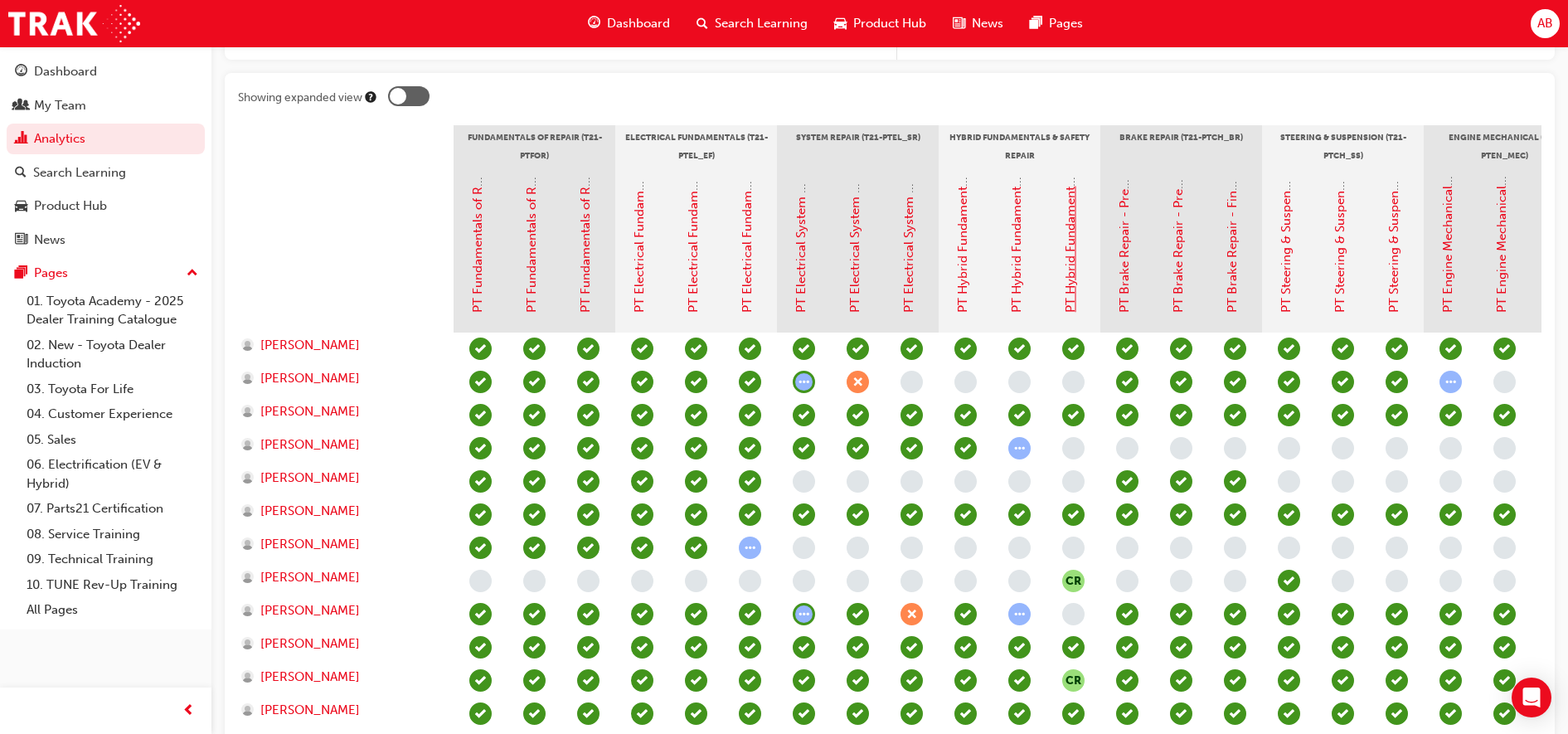
click at [1070, 235] on link "PT Hybrid Fundamentals & Safety Repair - Final Assessment" at bounding box center [1070, 141] width 15 height 342
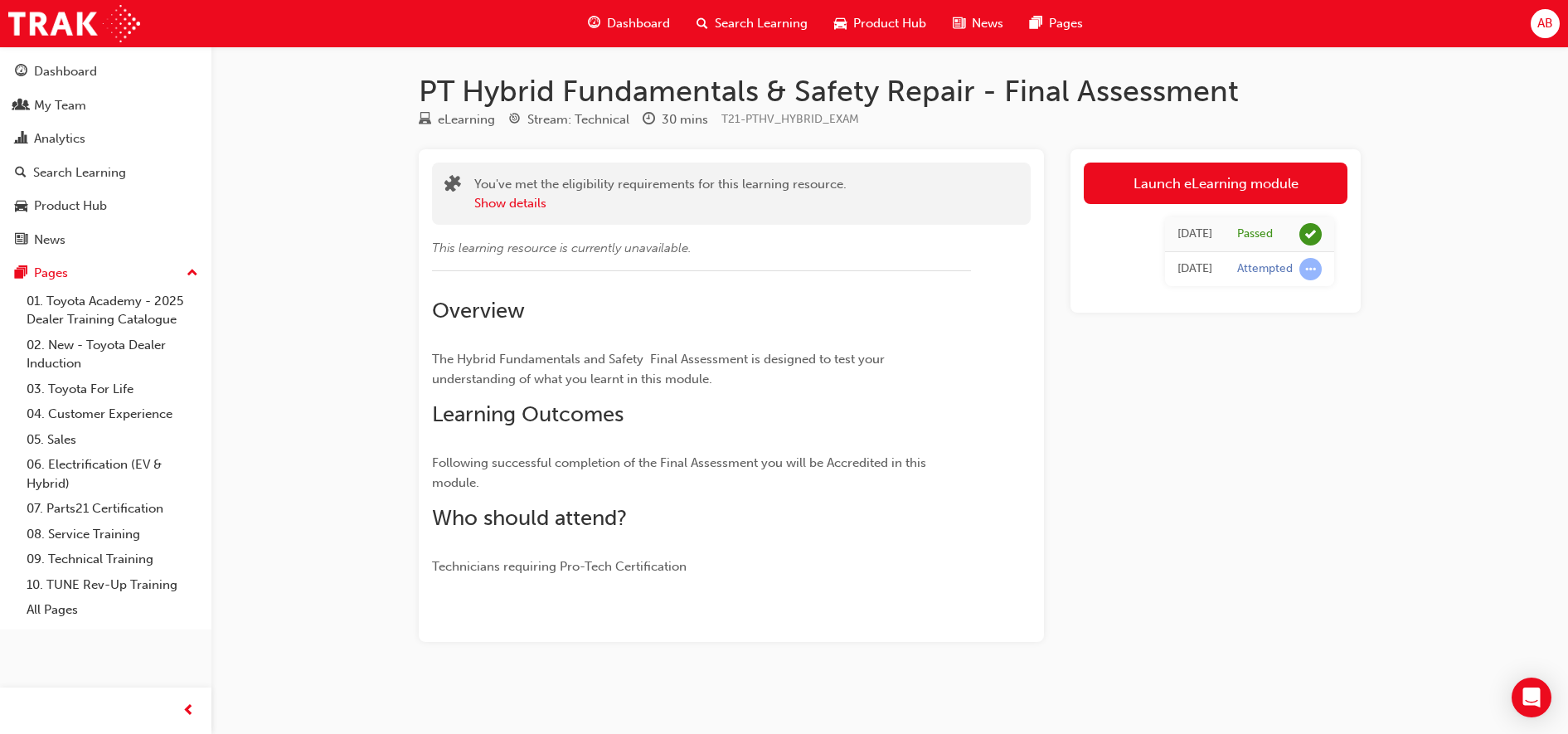
click at [1175, 475] on div "Launch eLearning module [DATE] Passed [DATE] Attempted" at bounding box center [1215, 395] width 290 height 493
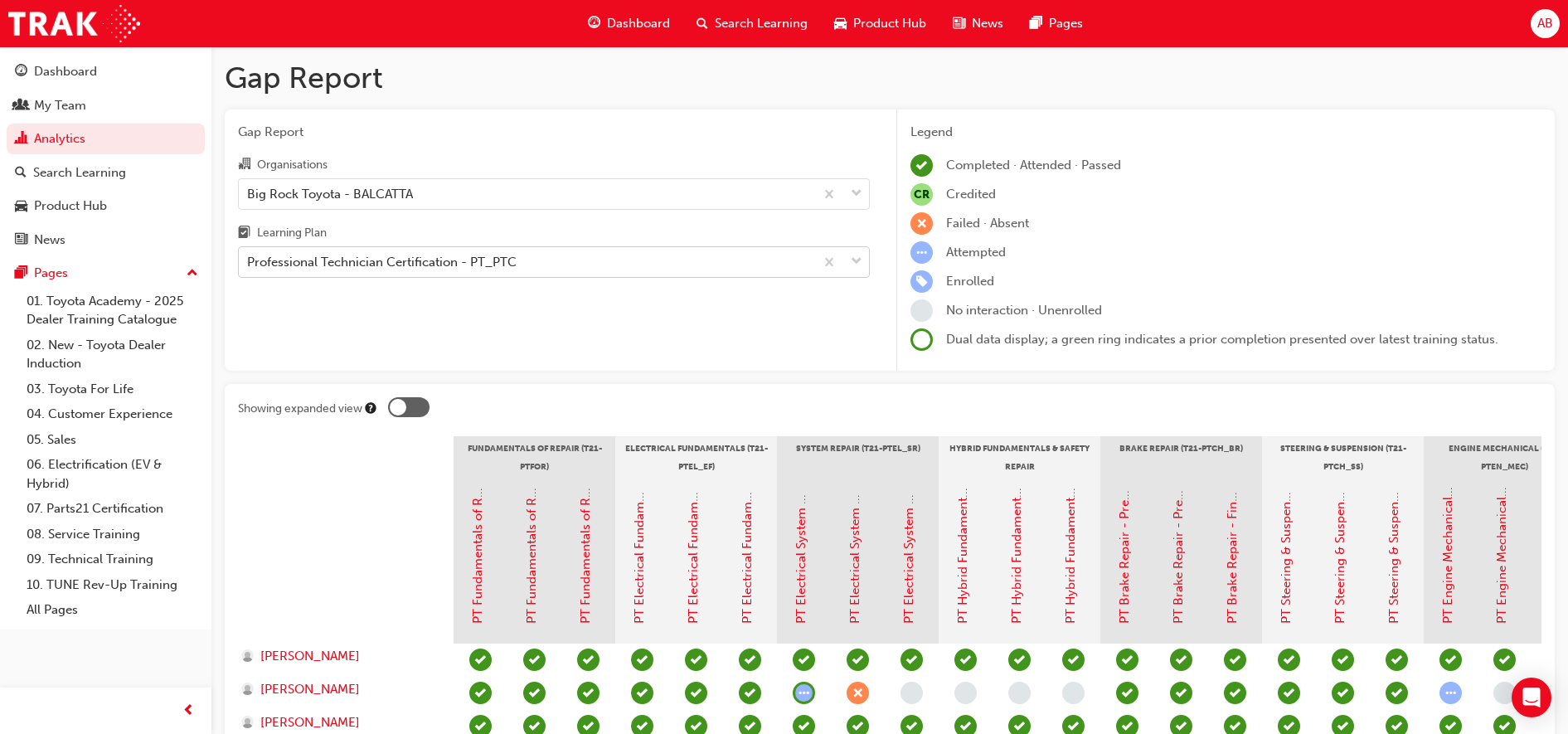
click at [575, 276] on div "Professional Technician Certification - PT_PTC" at bounding box center [527, 262] width 576 height 29
click at [248, 269] on input "Learning Plan Professional Technician Certification - PT_PTC" at bounding box center [248, 262] width 2 height 14
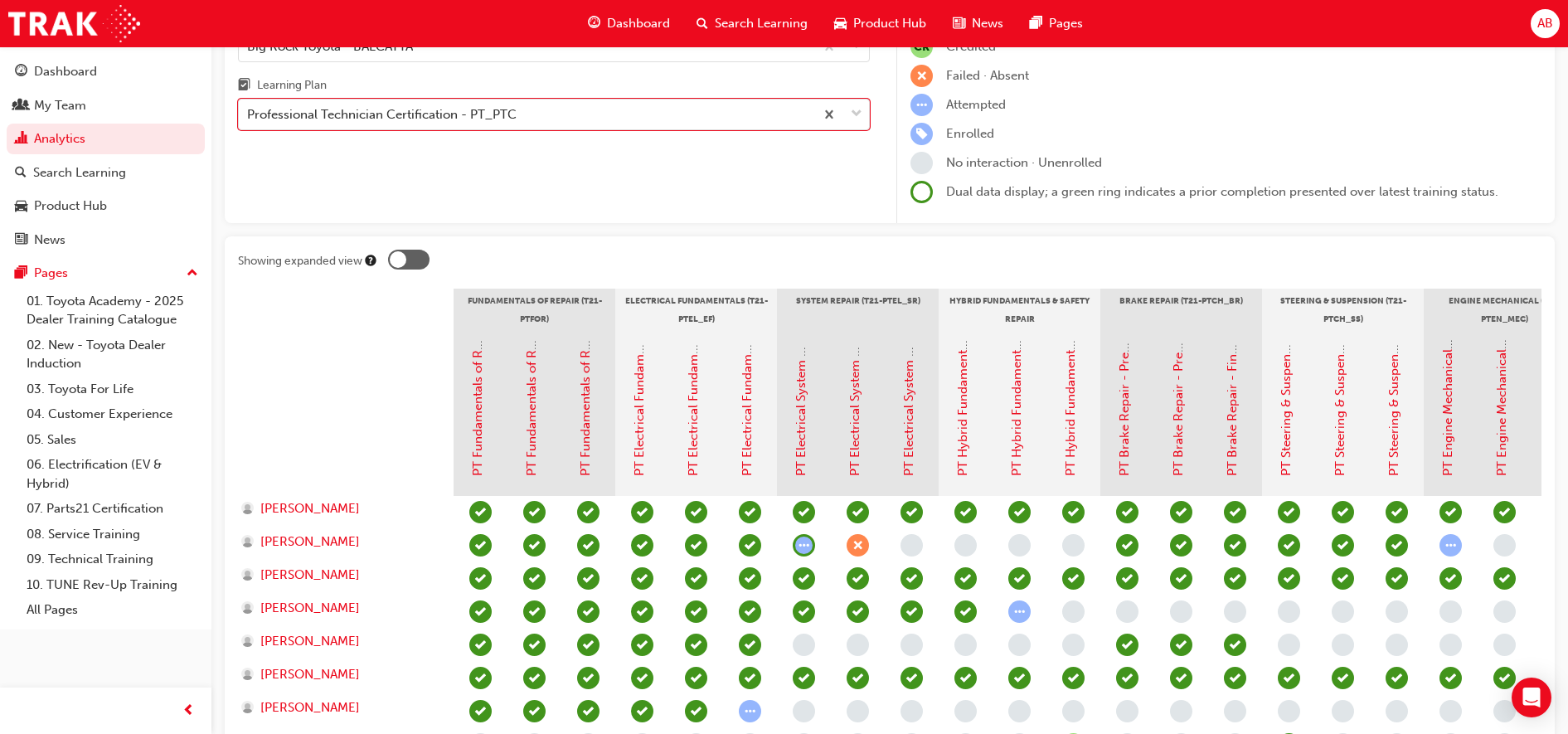
scroll to position [103, 0]
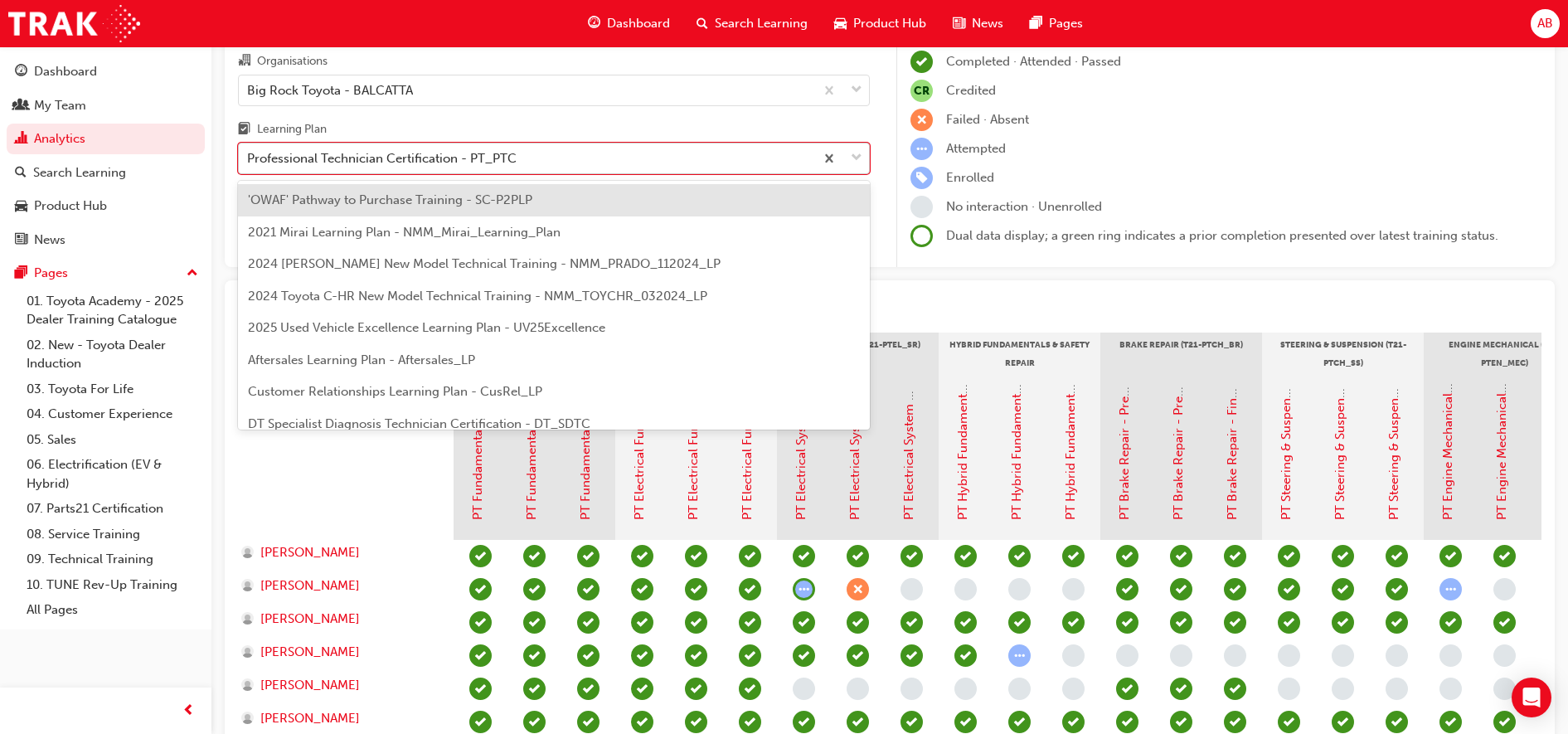
click at [366, 158] on div "Professional Technician Certification - PT_PTC" at bounding box center [382, 159] width 270 height 19
click at [248, 158] on input "Learning Plan option 'OWAF' Pathway to Purchase Training - SC-P2PLP focused, 1 …" at bounding box center [248, 157] width 2 height 14
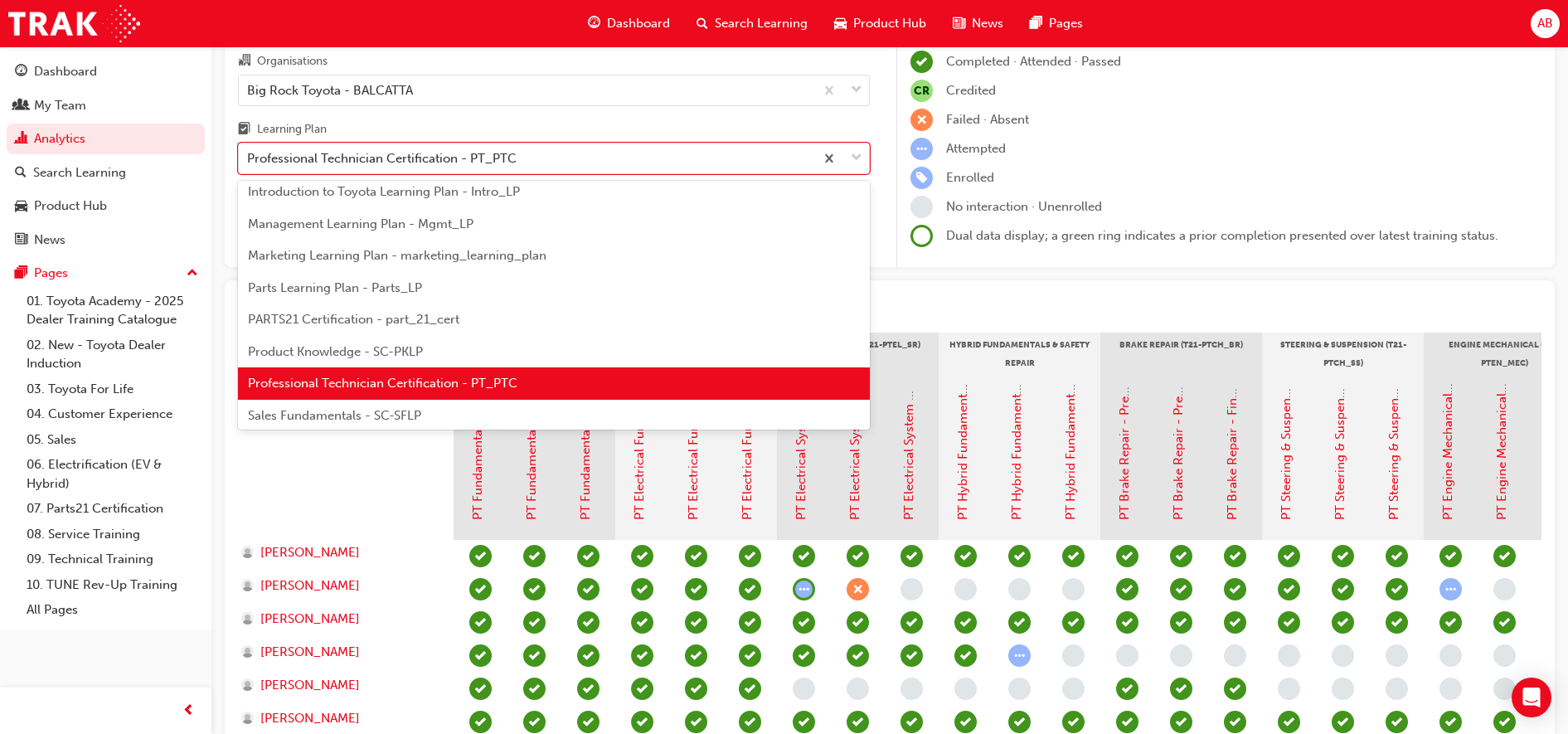
scroll to position [415, 0]
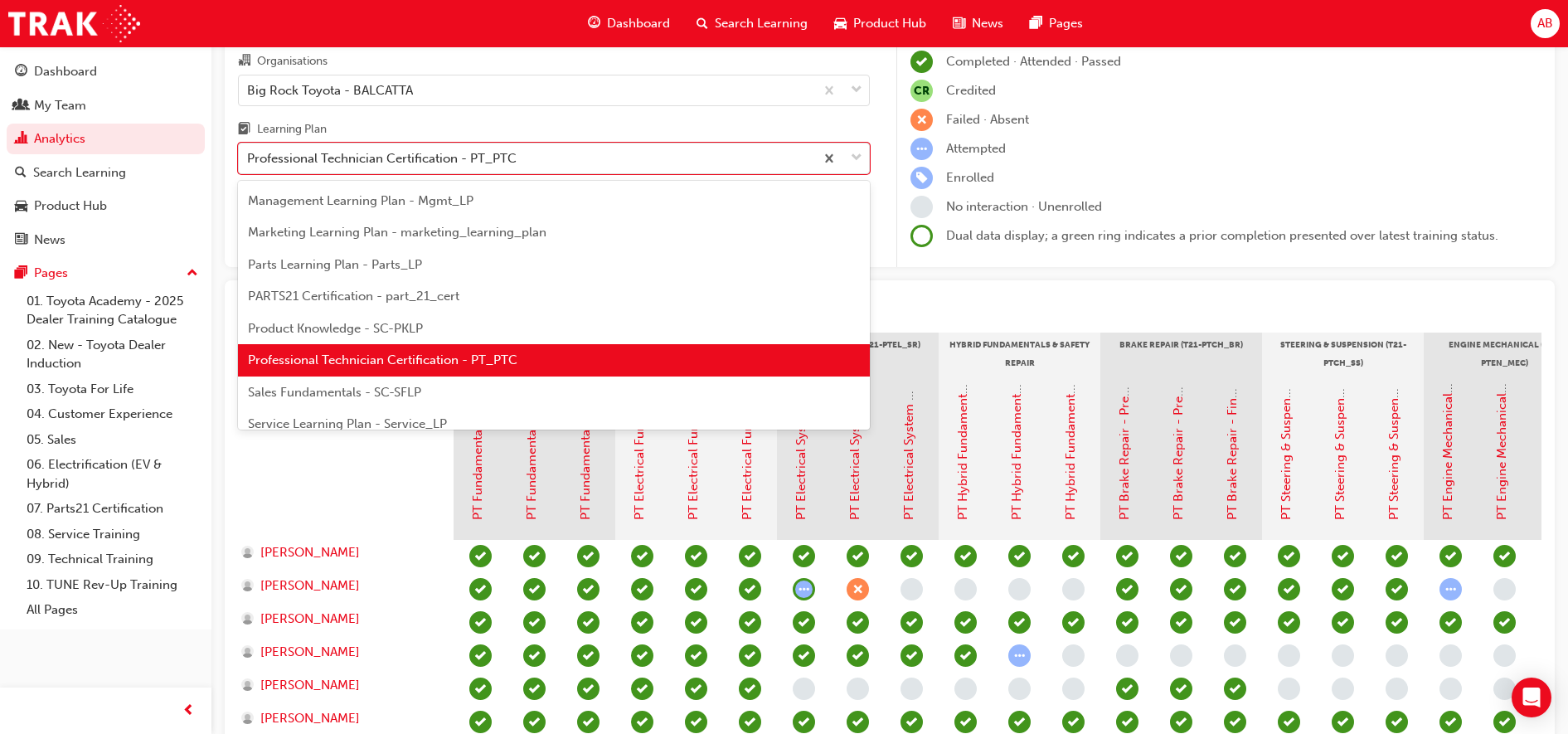
click at [301, 416] on div "Service Learning Plan - Service_LP" at bounding box center [554, 423] width 632 height 32
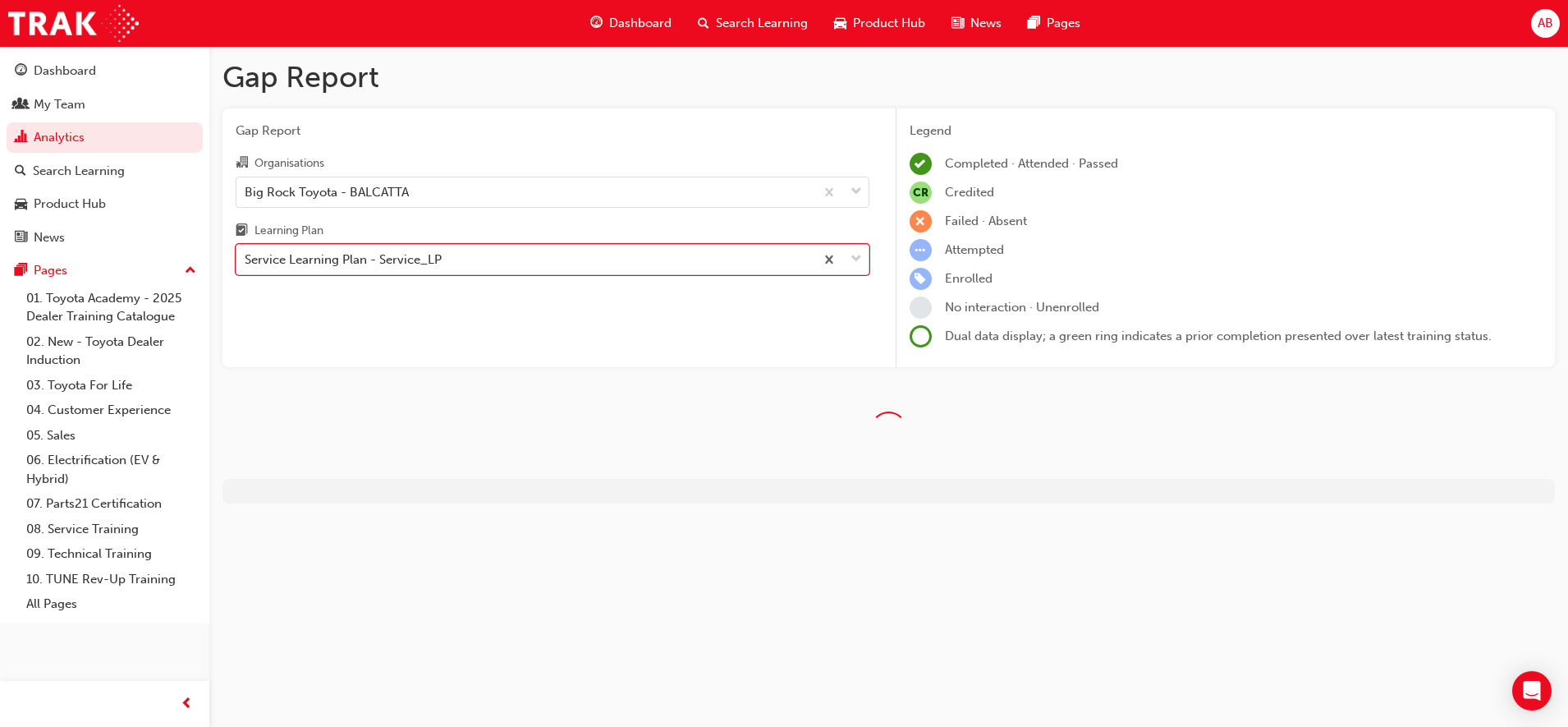
click at [360, 262] on div "Service Learning Plan - Service_LP" at bounding box center [342, 260] width 197 height 19
click at [246, 262] on input "Learning Plan option Service Learning Plan - Service_LP, selected. 0 results av…" at bounding box center [245, 259] width 2 height 14
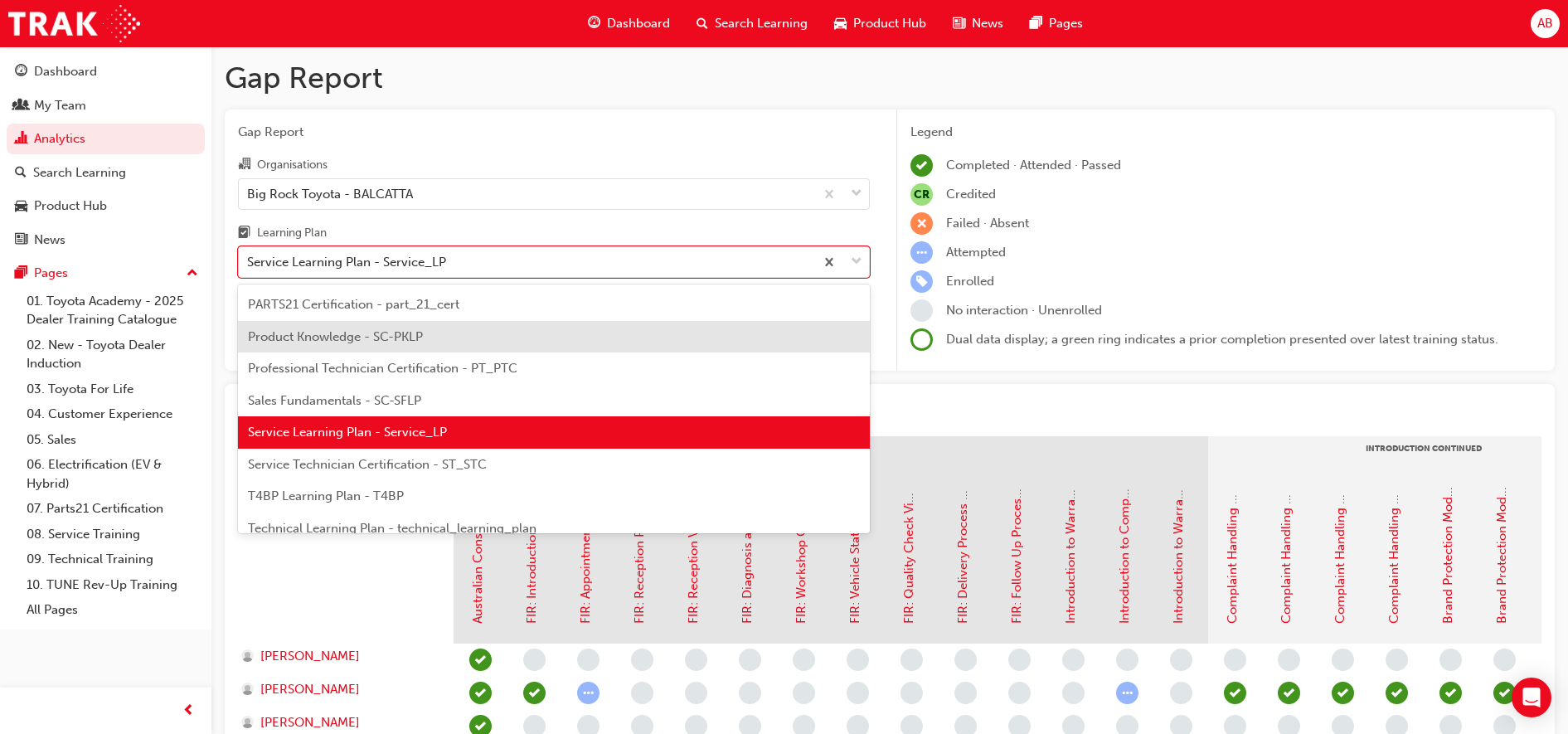
scroll to position [540, 0]
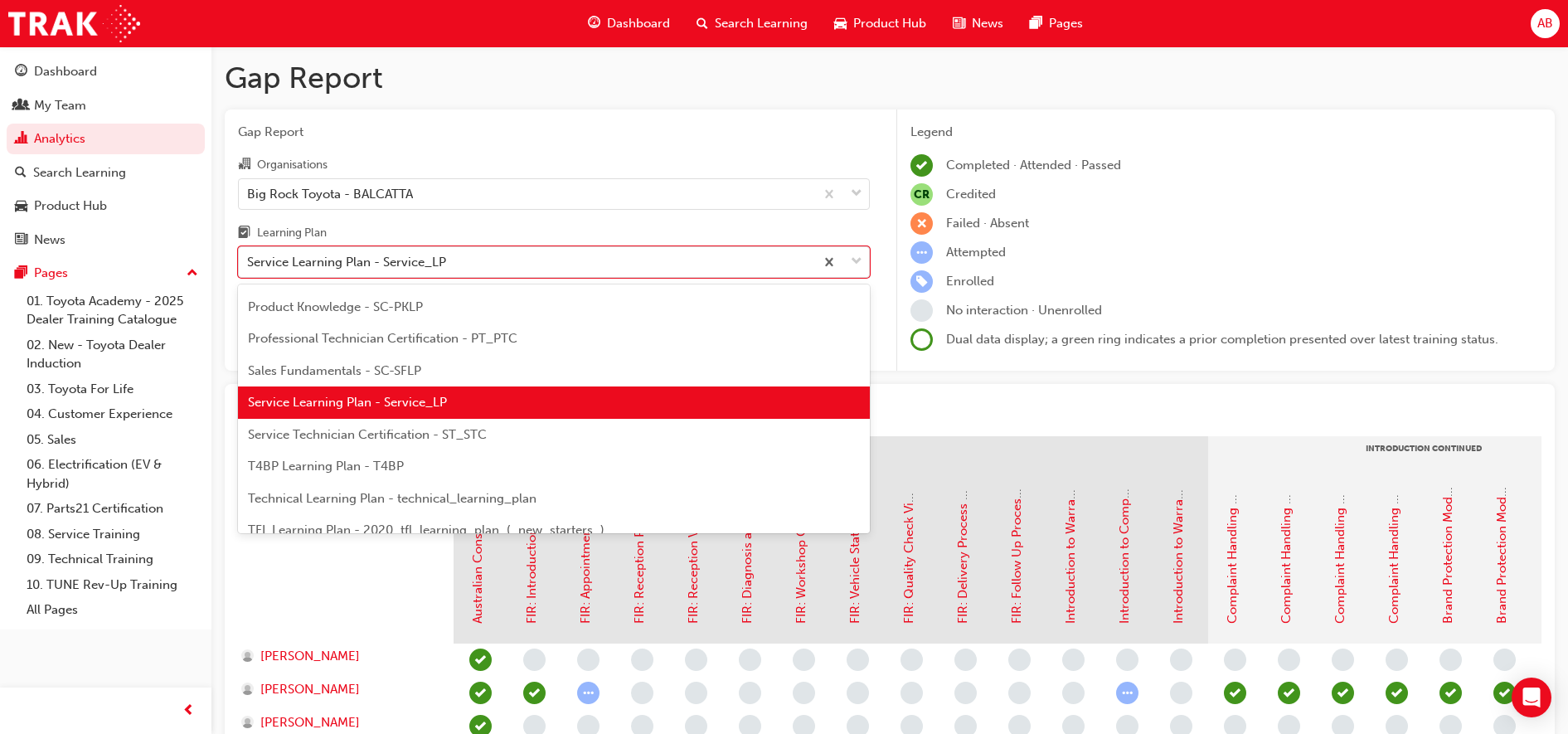
click at [336, 427] on span "Service Technician Certification - ST_STC" at bounding box center [367, 434] width 239 height 15
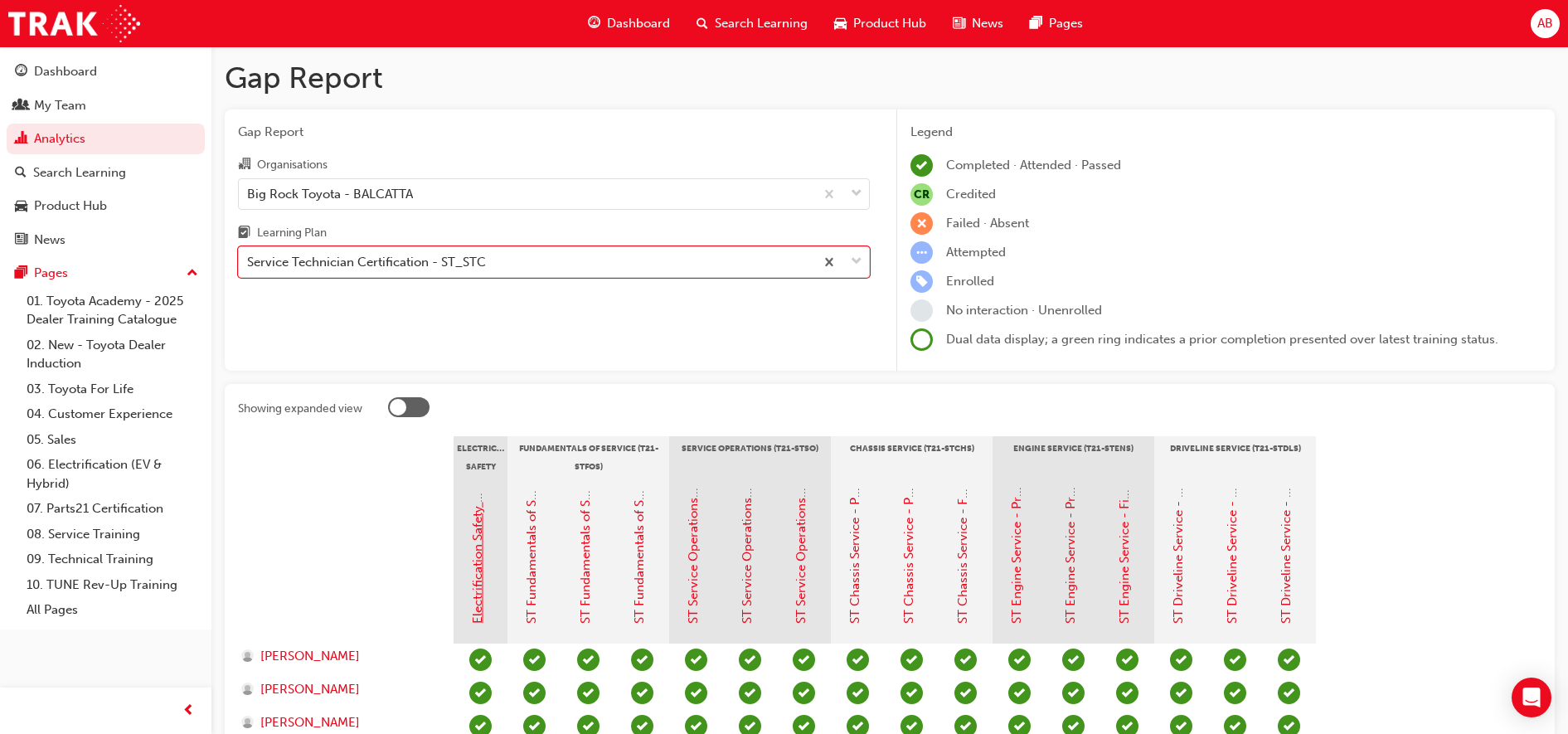
click at [479, 540] on link "Electrification Safety Module" at bounding box center [477, 542] width 15 height 164
